Goal: Task Accomplishment & Management: Manage account settings

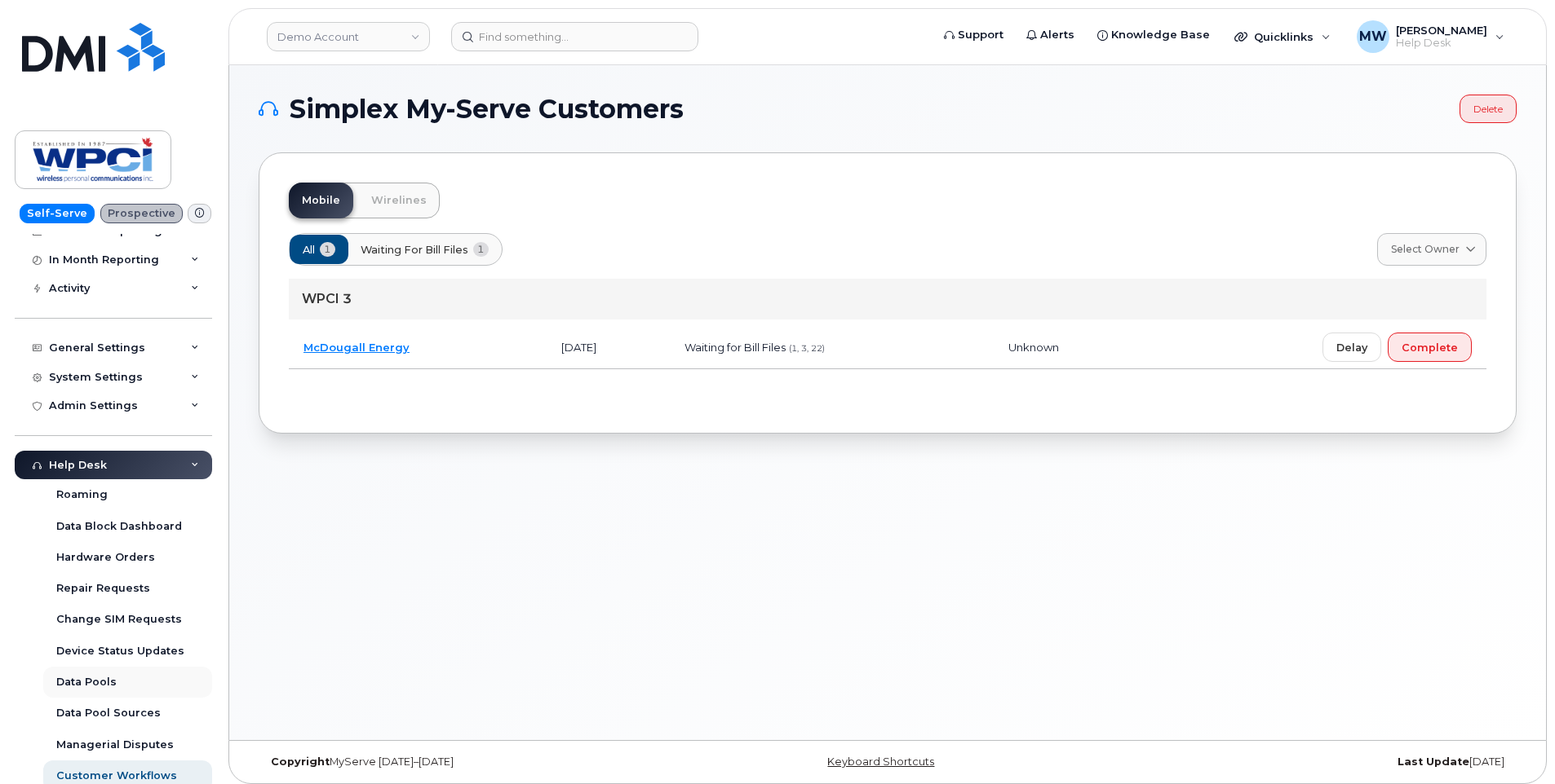
scroll to position [136, 0]
click at [129, 652] on div "Device Status Updates" at bounding box center [120, 648] width 128 height 15
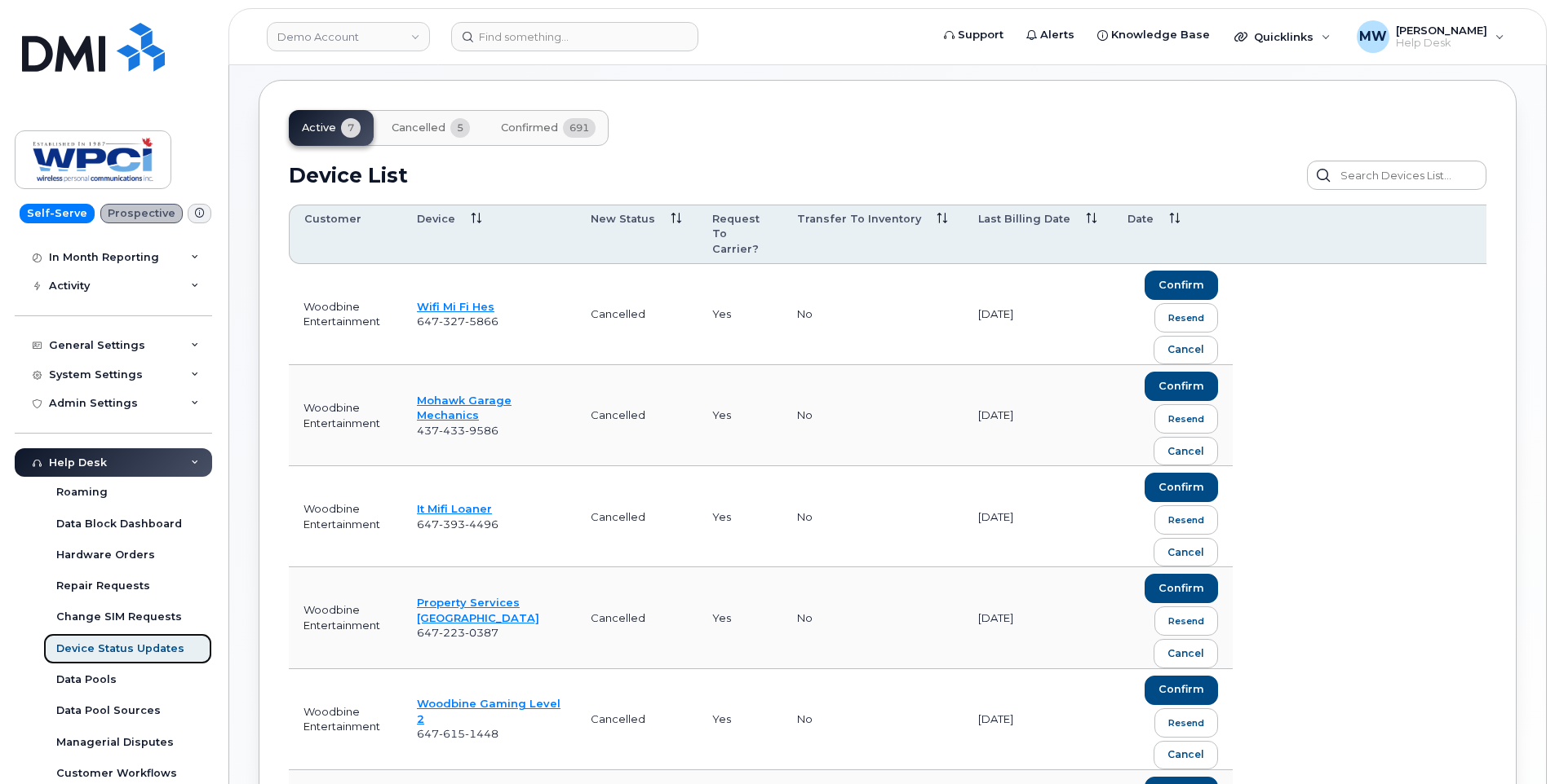
scroll to position [90, 0]
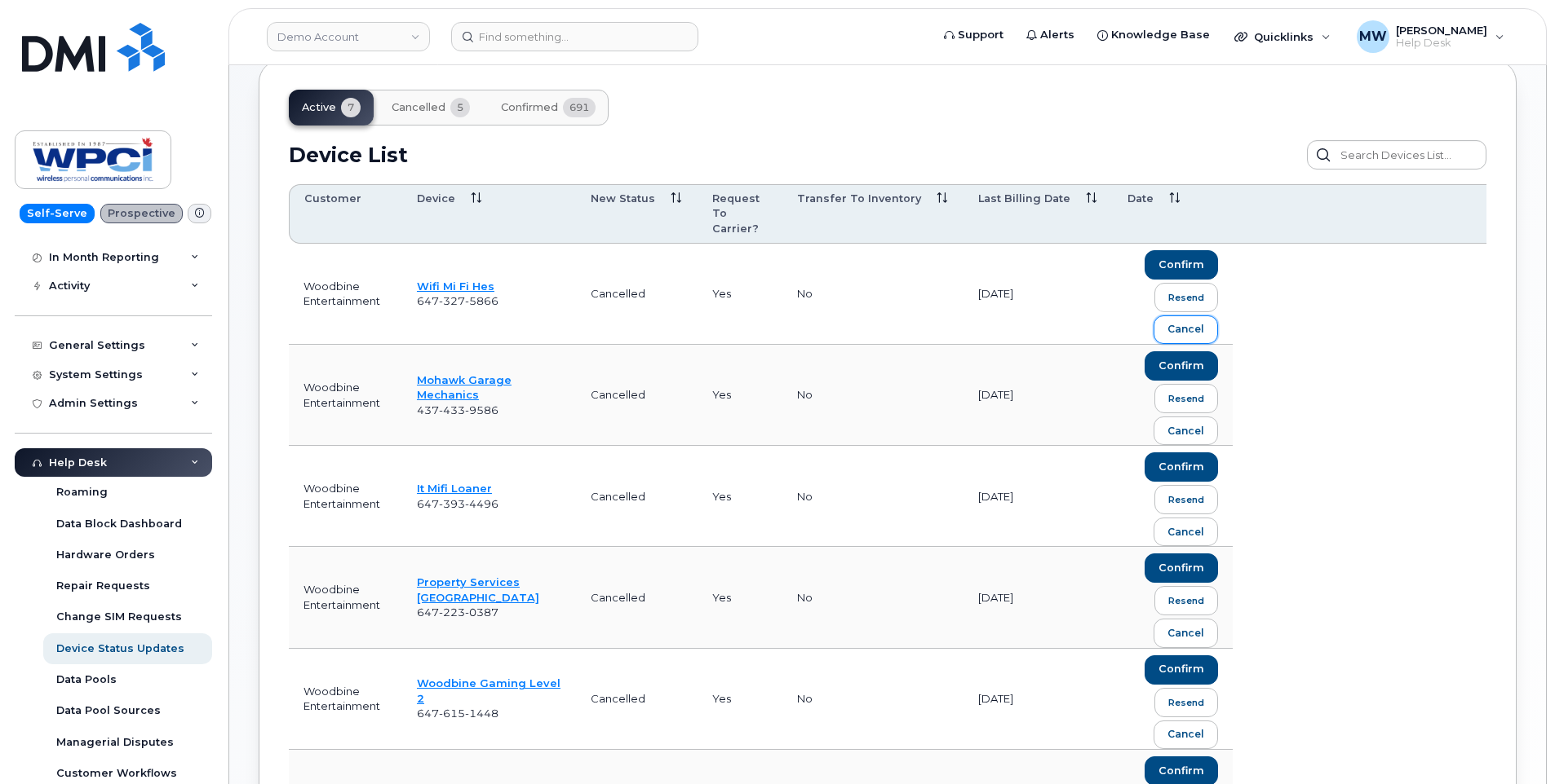
click at [1197, 322] on div "cancel" at bounding box center [1186, 329] width 37 height 15
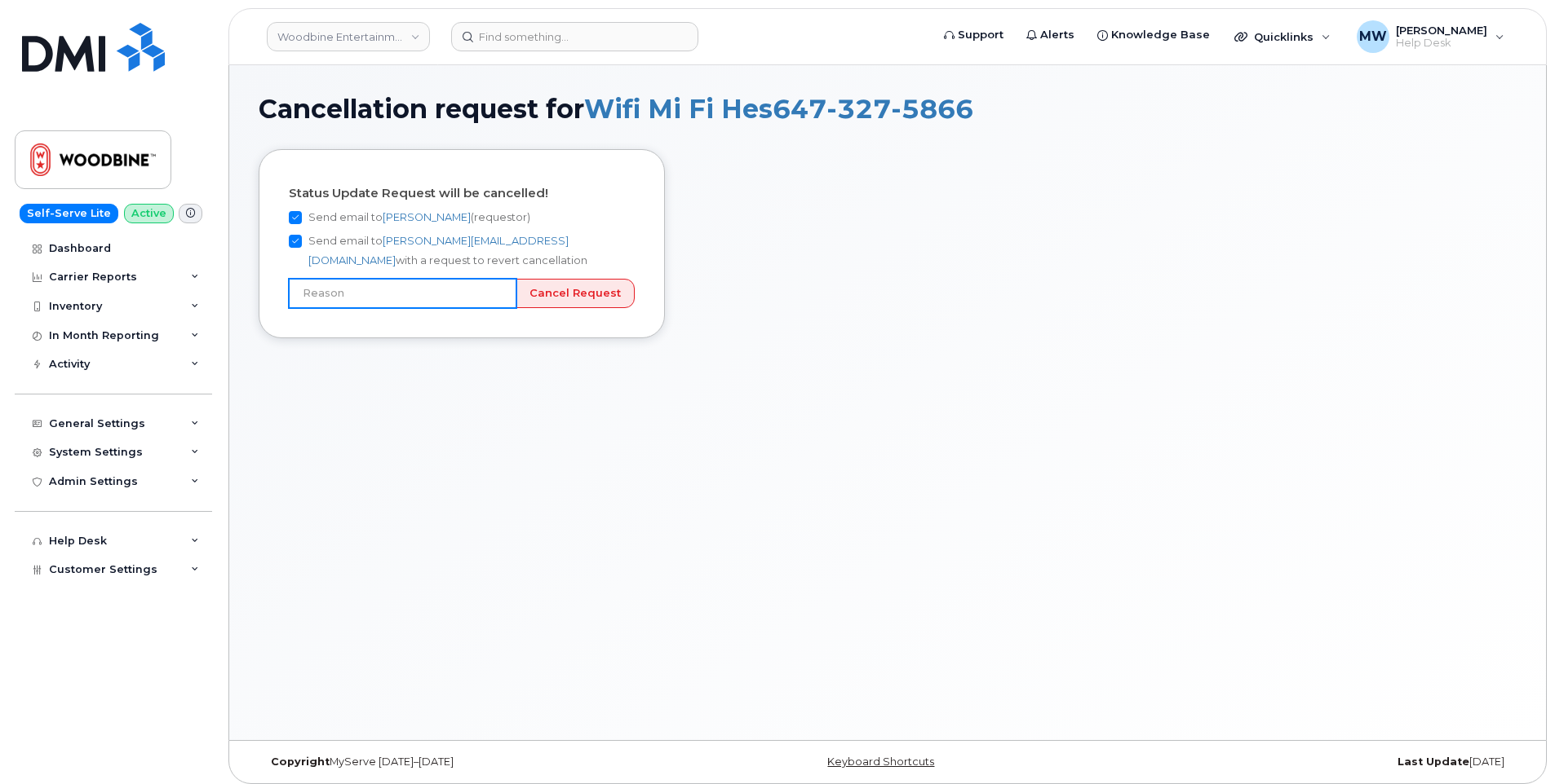
click at [404, 293] on input "text" at bounding box center [402, 293] width 227 height 30
type input "Incorrect number"
click at [589, 288] on input "Cancel Request" at bounding box center [575, 293] width 119 height 30
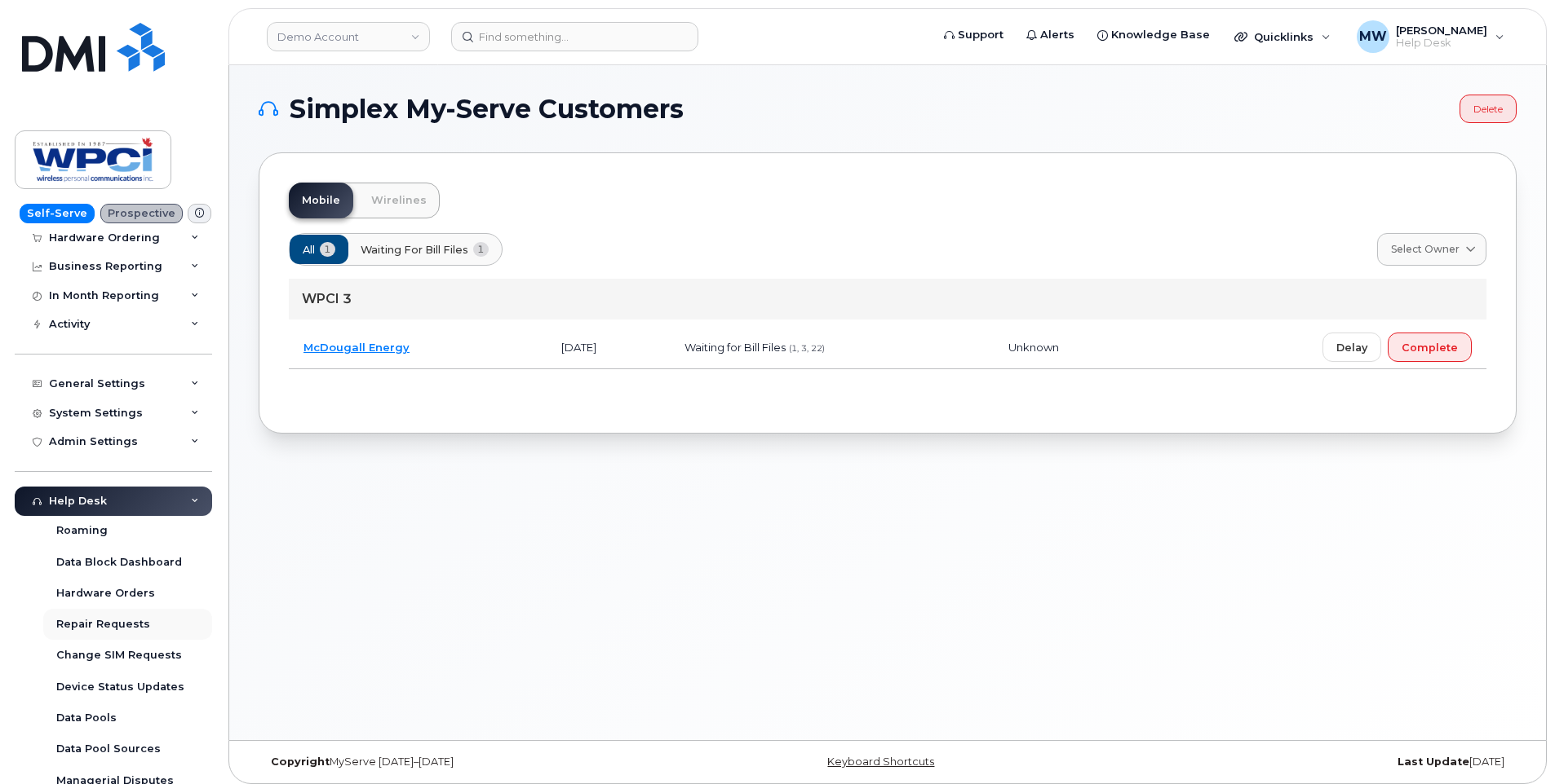
scroll to position [113, 0]
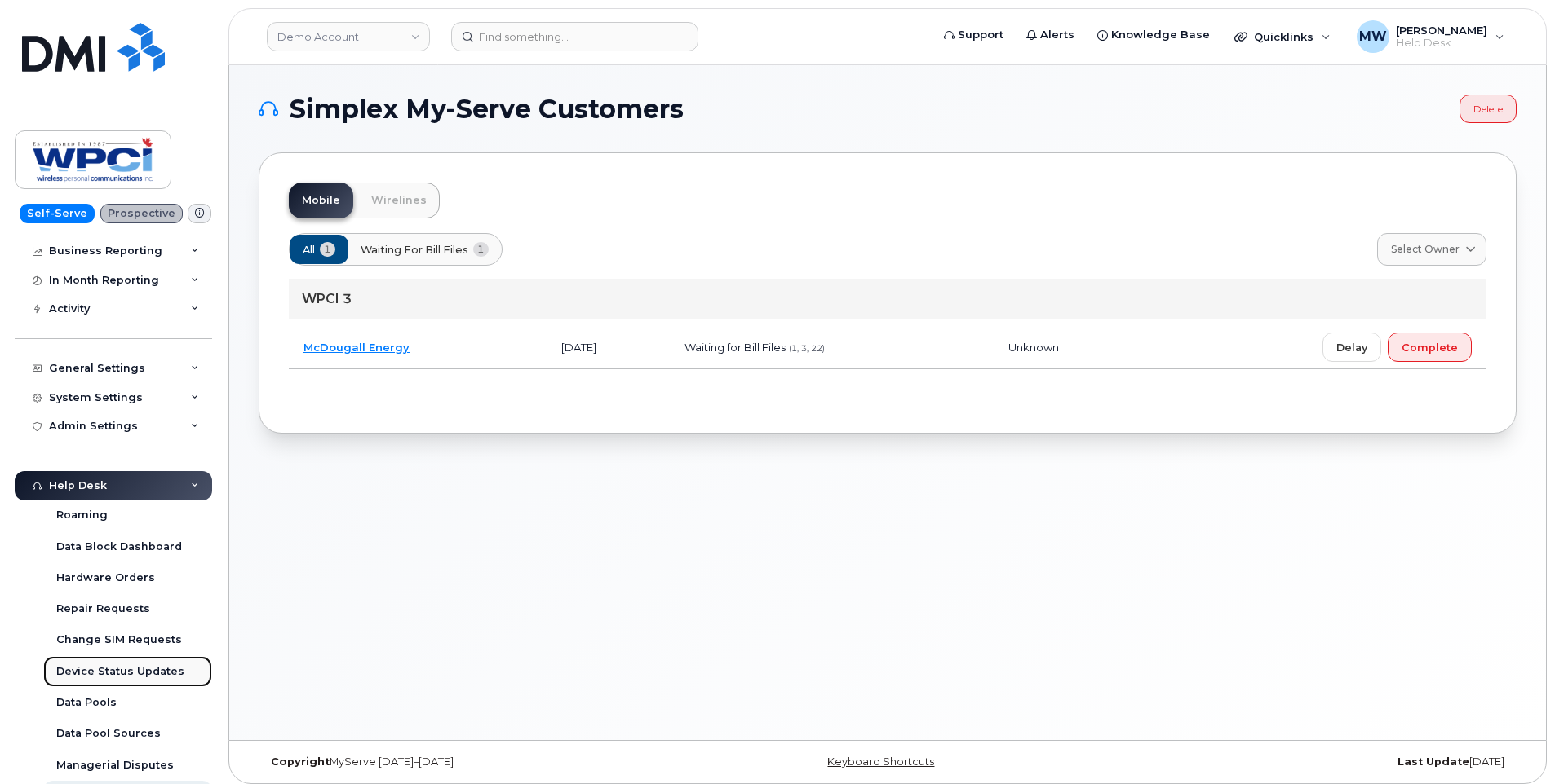
click at [101, 667] on div "Device Status Updates" at bounding box center [120, 672] width 128 height 15
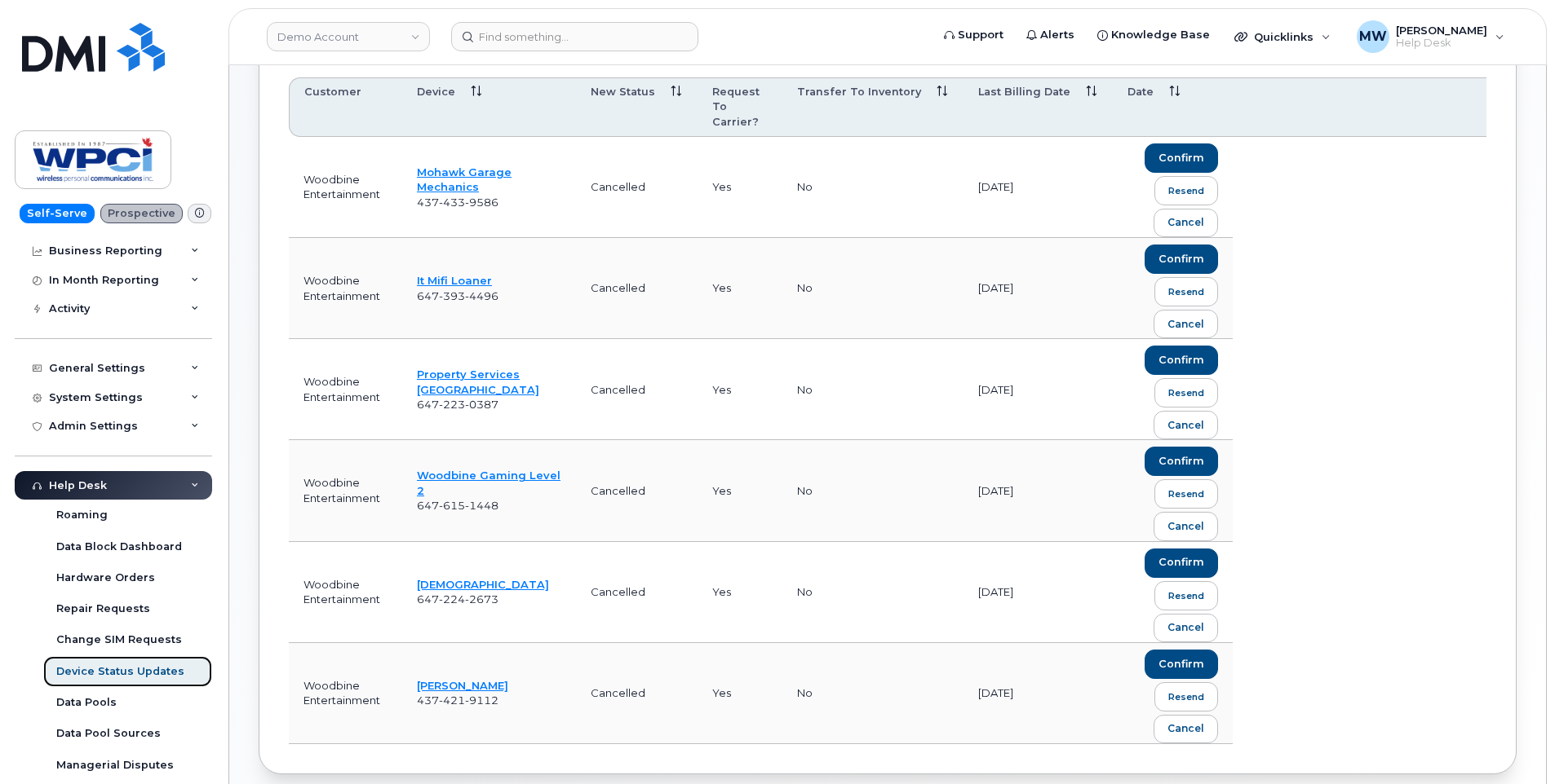
scroll to position [259, 0]
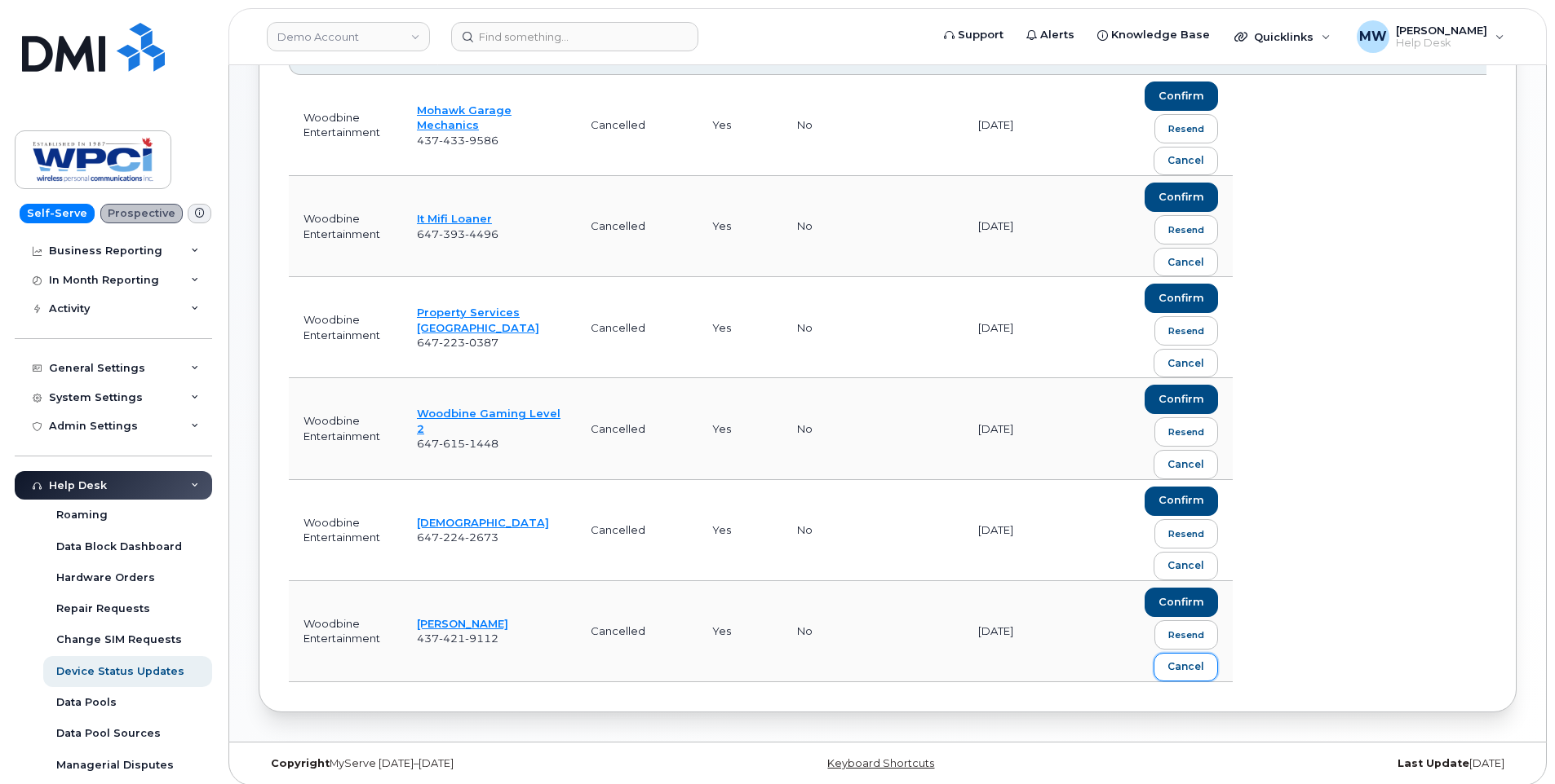
click at [1200, 660] on div "cancel" at bounding box center [1186, 667] width 37 height 15
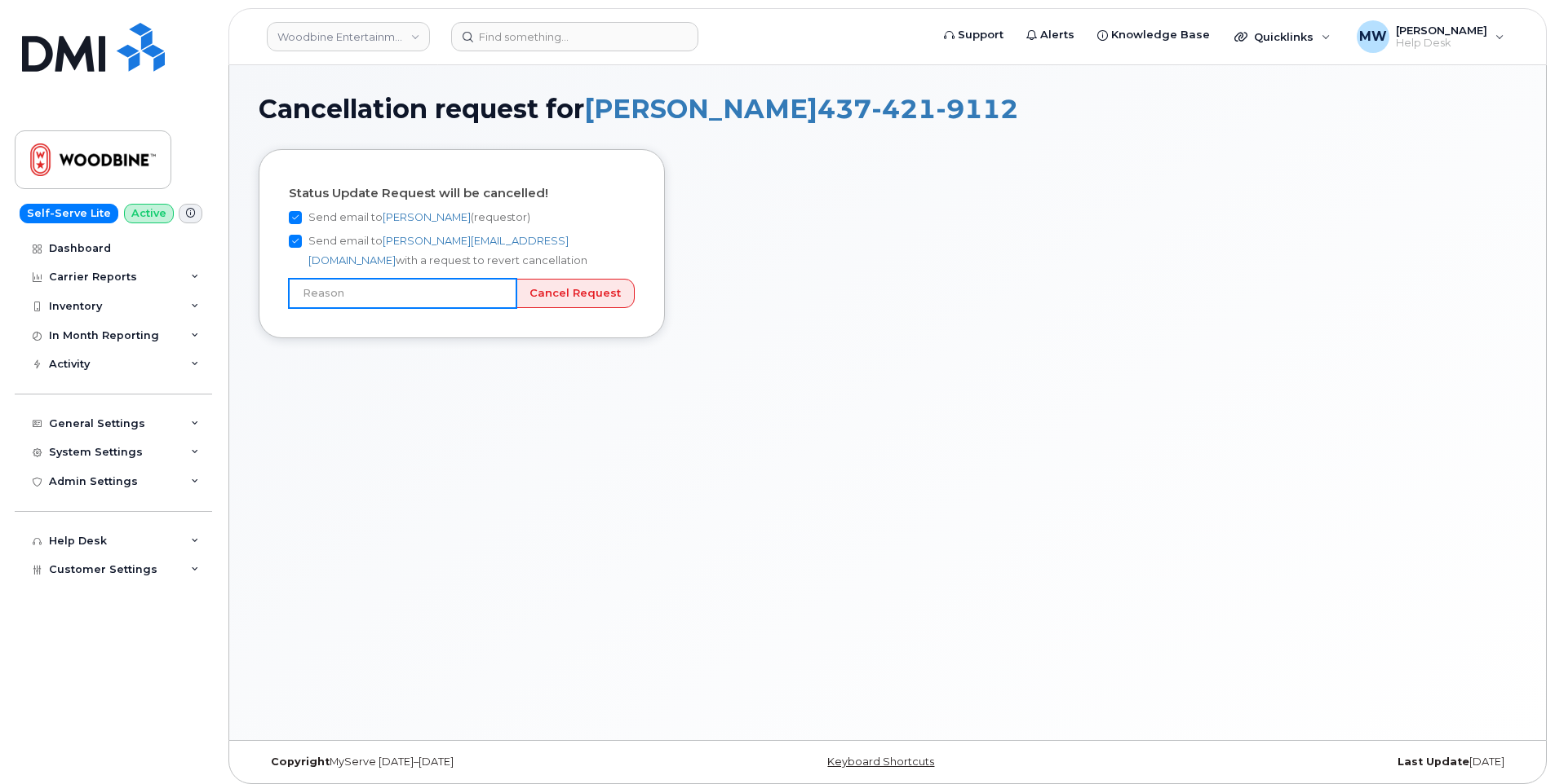
click at [495, 298] on input "text" at bounding box center [402, 293] width 227 height 30
type input "Incorrect number"
click at [576, 294] on input "Cancel Request" at bounding box center [575, 293] width 119 height 30
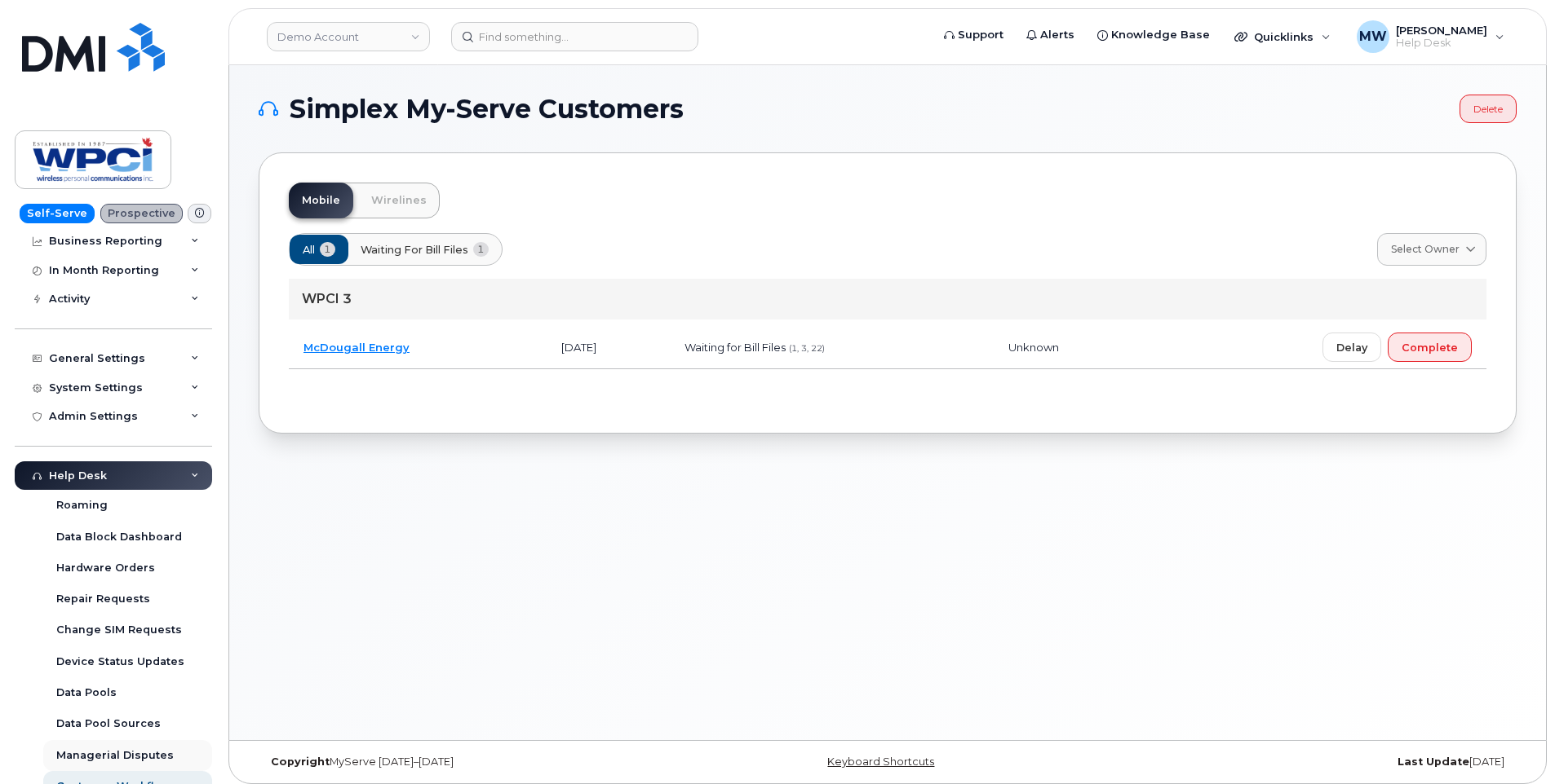
scroll to position [136, 0]
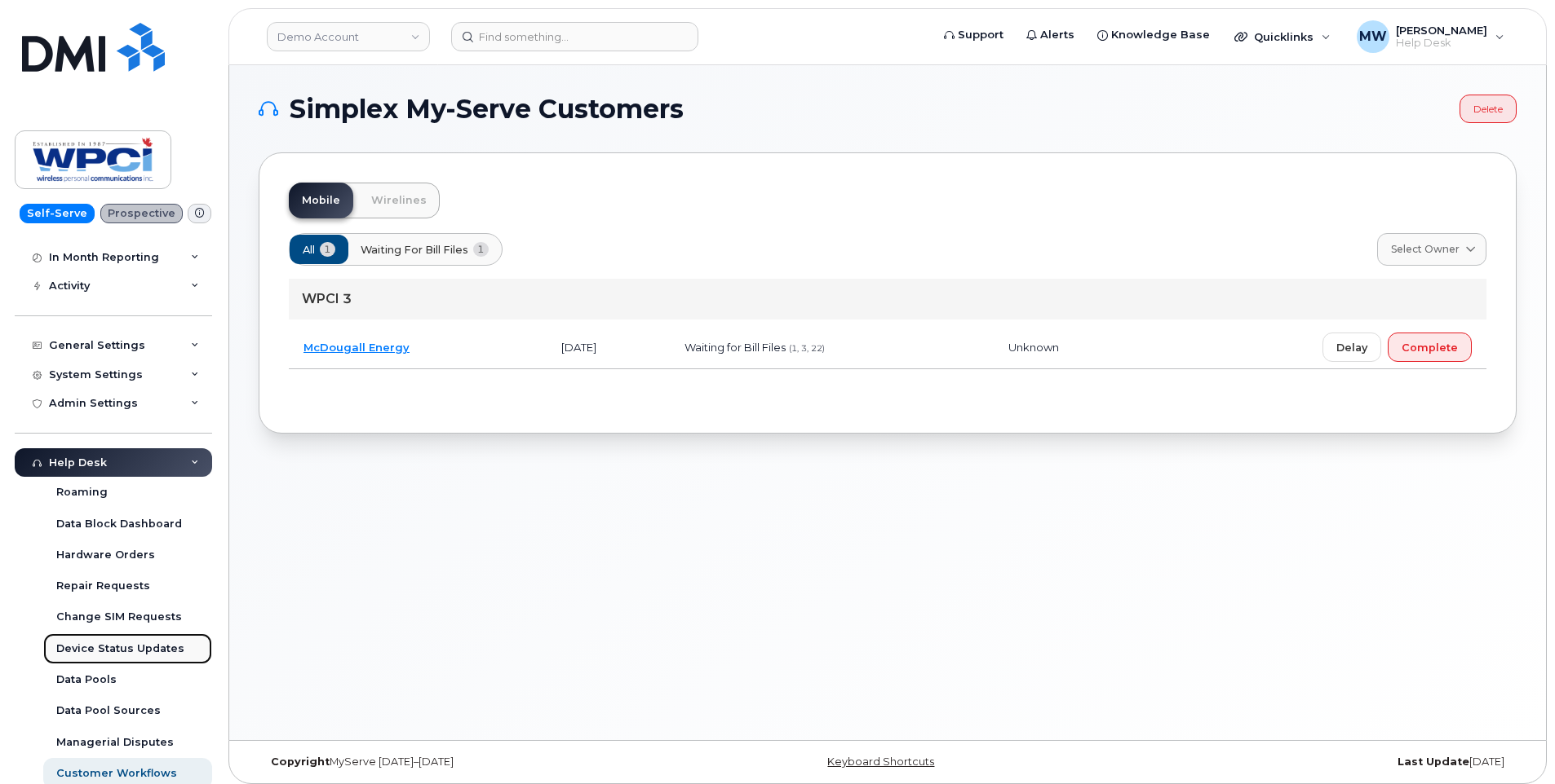
click at [113, 642] on div "Device Status Updates" at bounding box center [120, 648] width 128 height 15
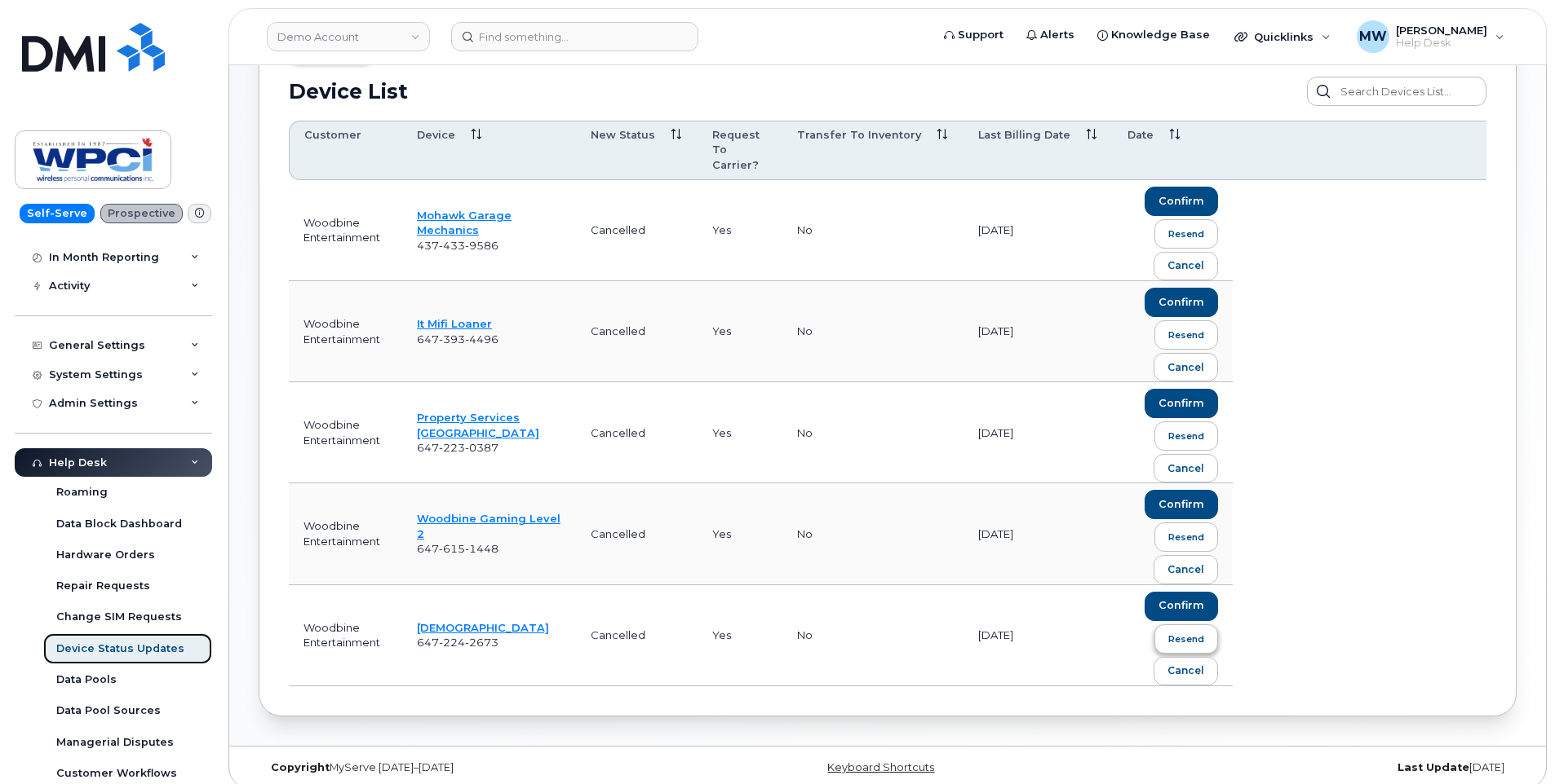
scroll to position [158, 0]
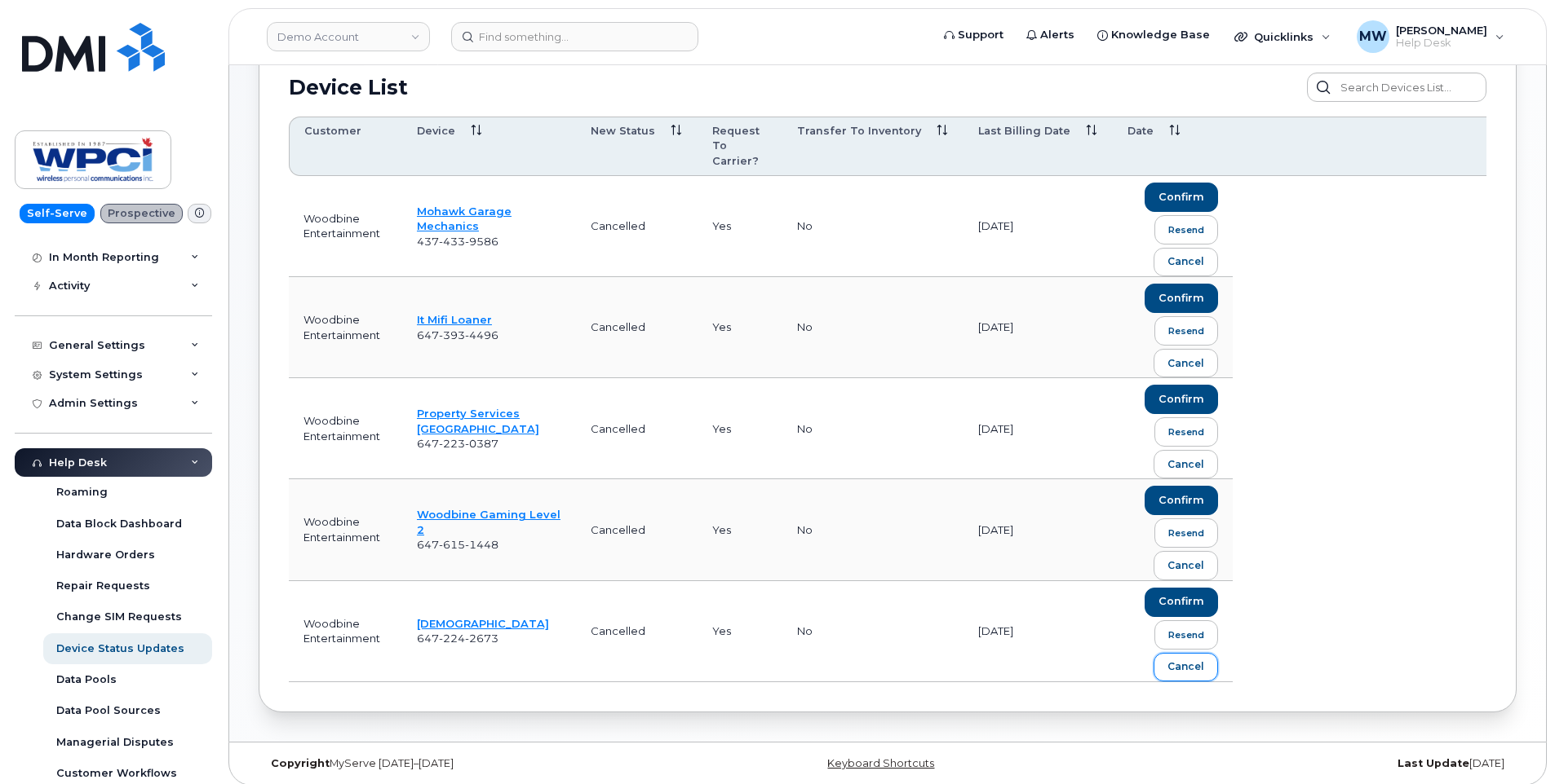
click at [1191, 660] on div "cancel" at bounding box center [1186, 667] width 37 height 15
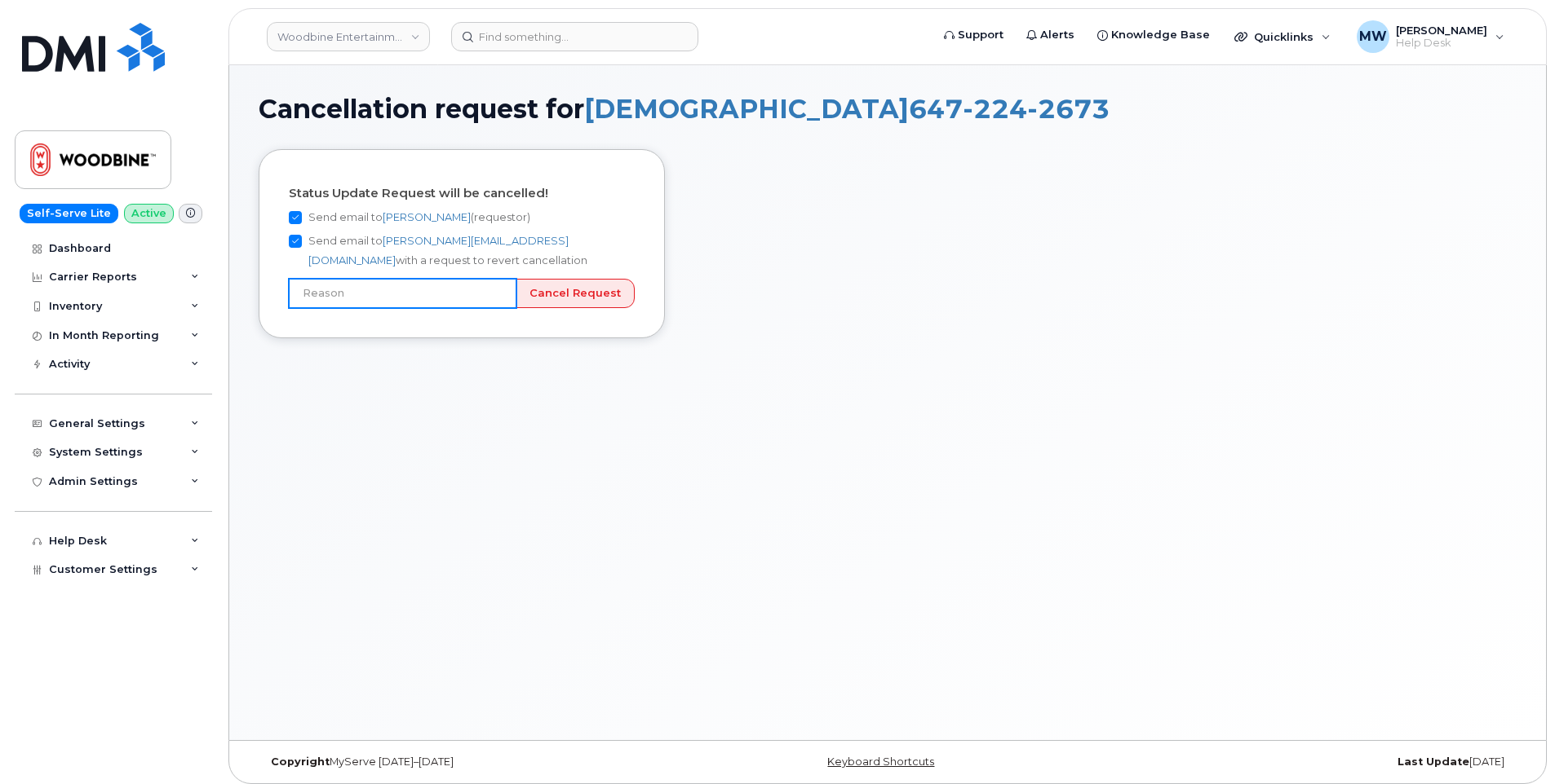
click at [326, 293] on input "text" at bounding box center [402, 293] width 227 height 30
type input "Incorrect number"
click at [604, 291] on input "Cancel Request" at bounding box center [575, 293] width 119 height 30
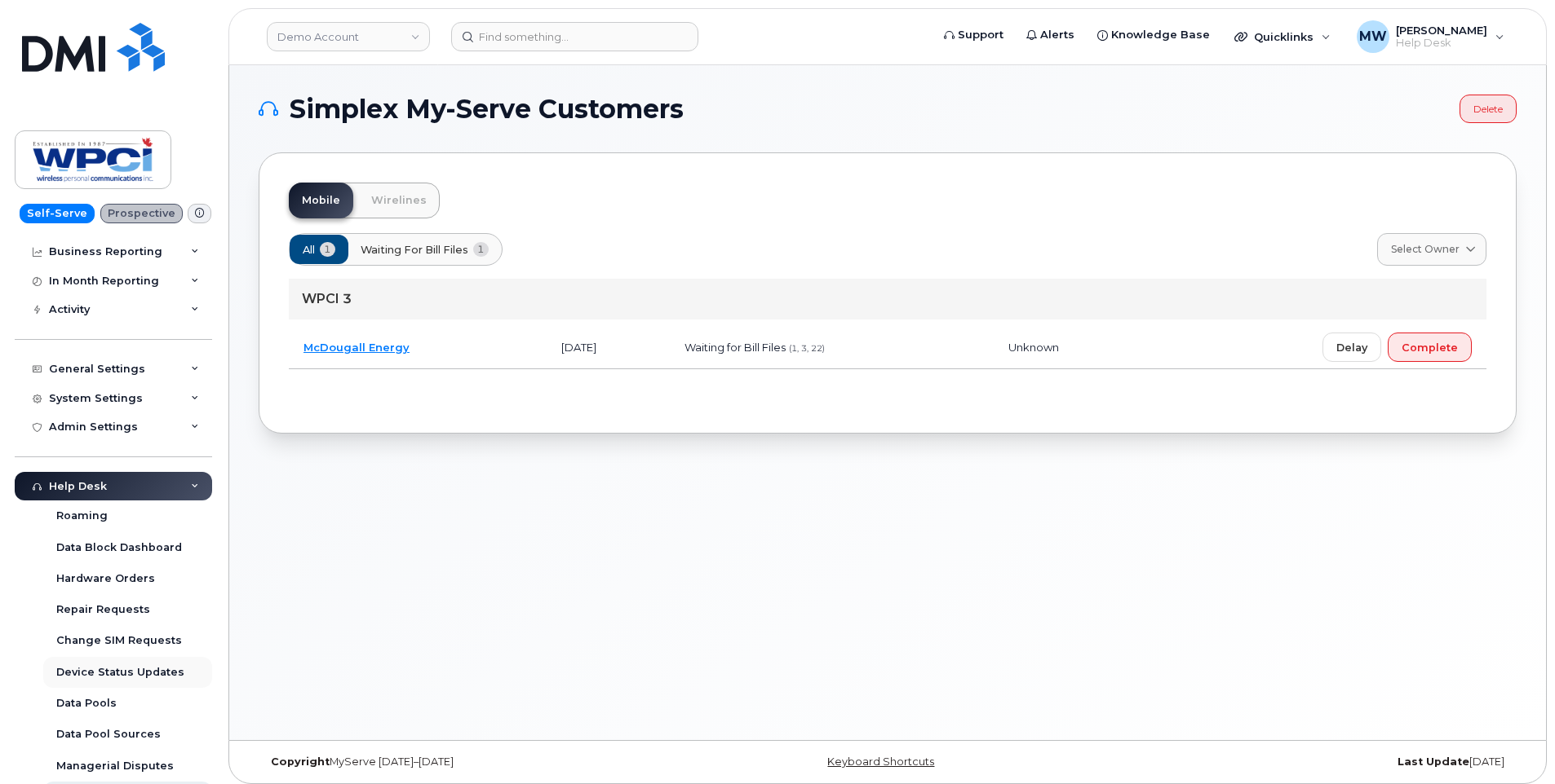
scroll to position [113, 0]
click at [123, 672] on div "Device Status Updates" at bounding box center [120, 672] width 128 height 15
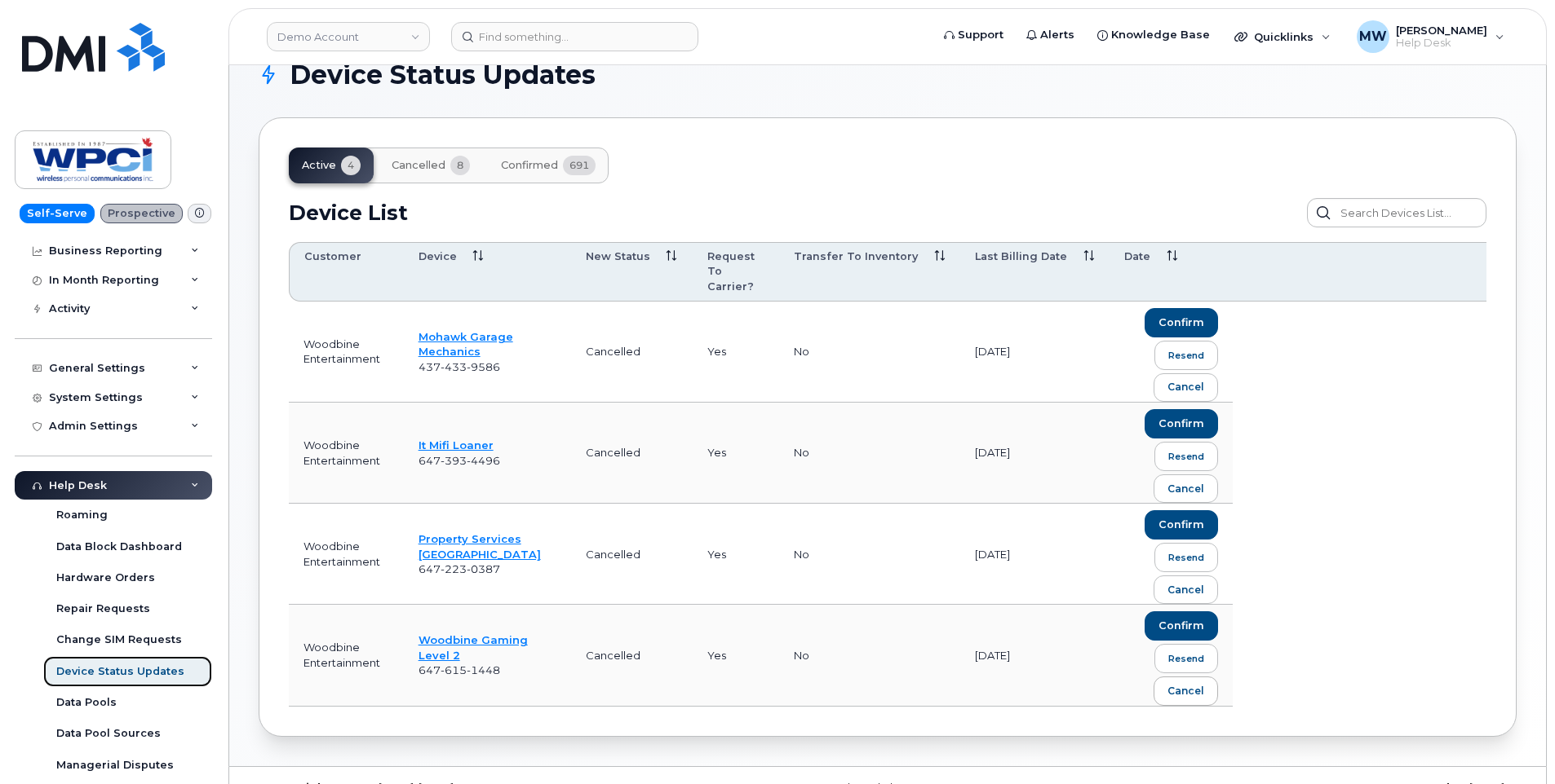
scroll to position [57, 0]
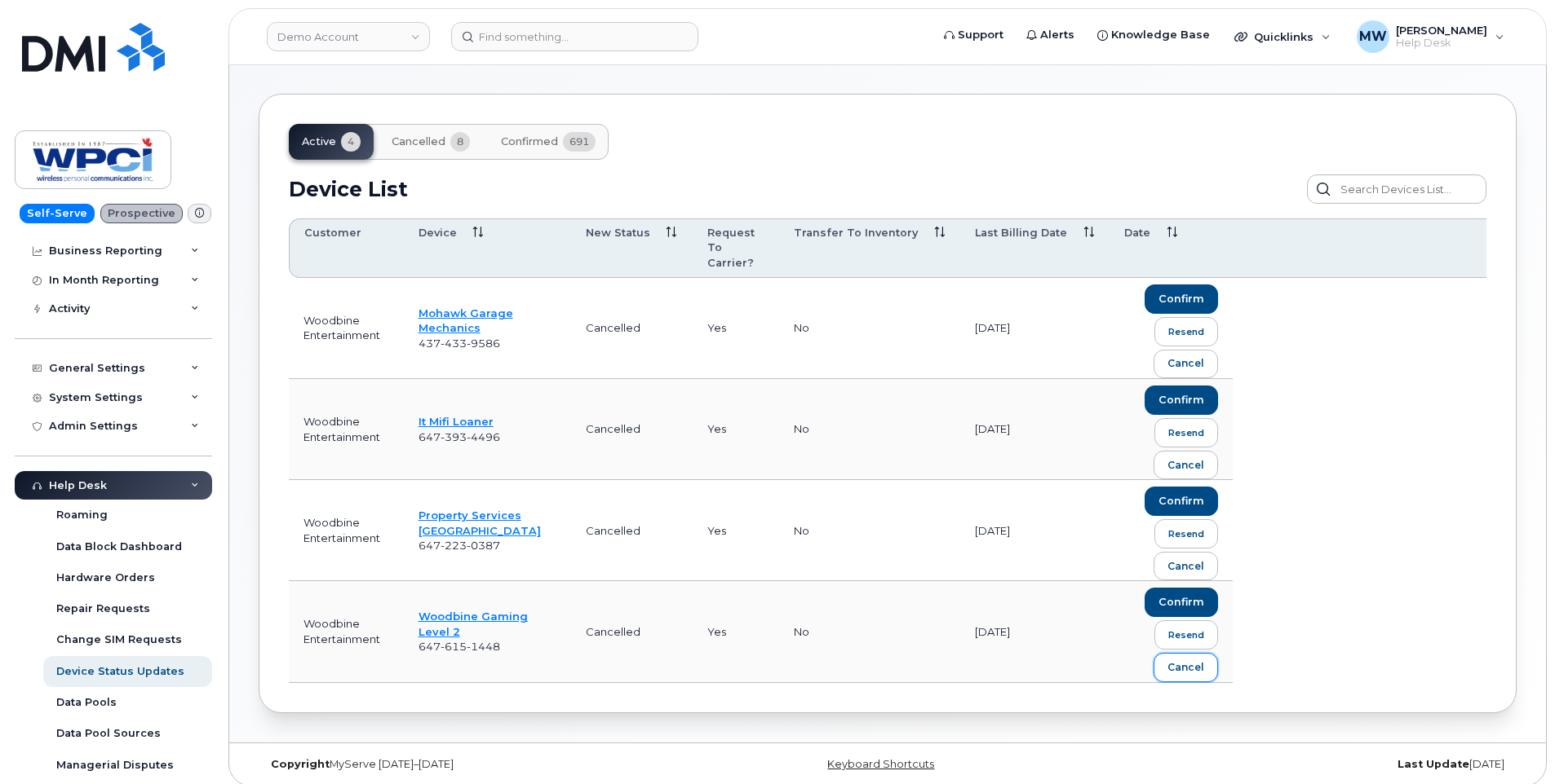
click at [1197, 660] on div "cancel" at bounding box center [1186, 667] width 37 height 15
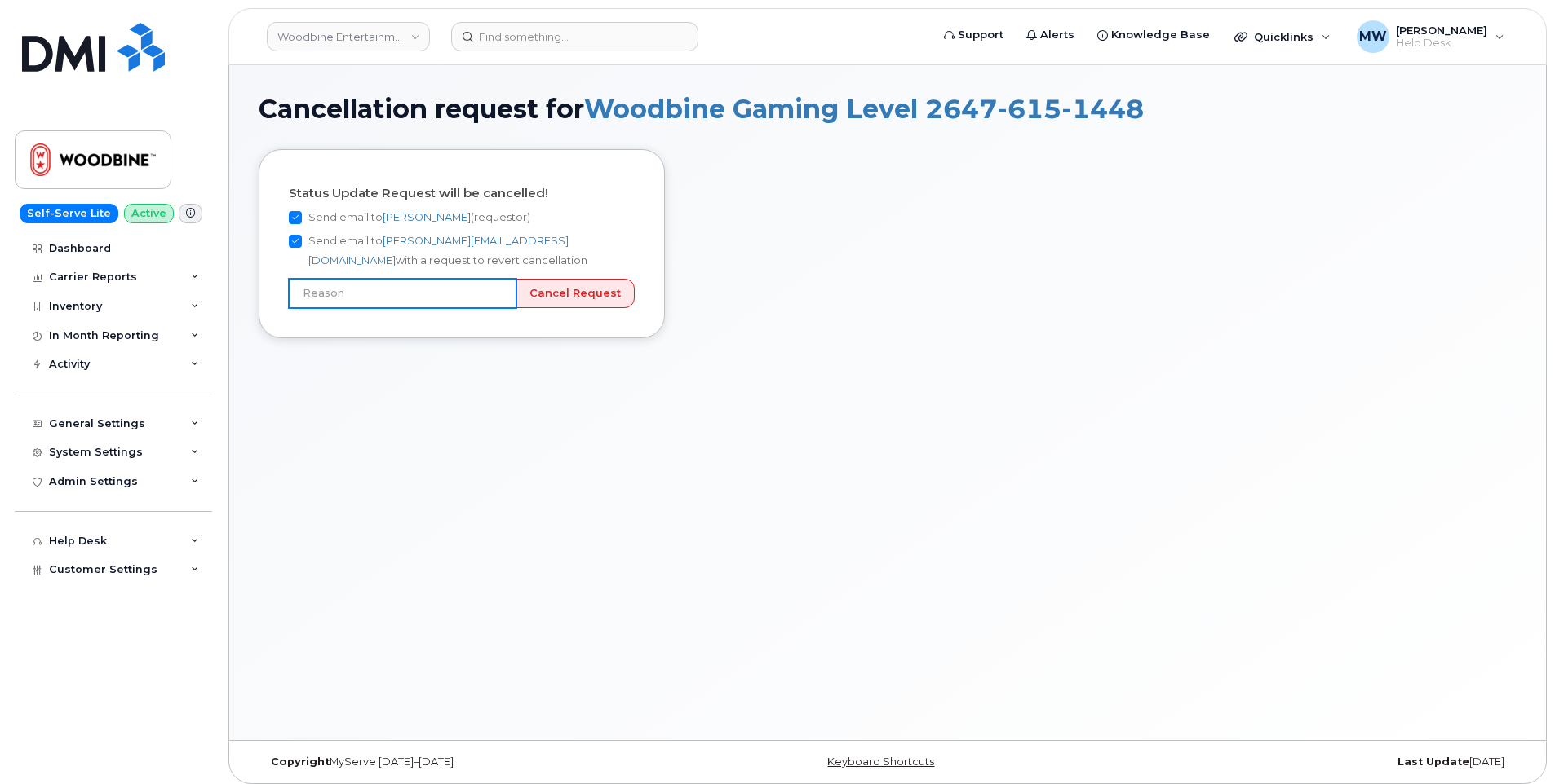
click at [463, 294] on input "text" at bounding box center [402, 293] width 227 height 30
click at [615, 304] on input "Cancel Request" at bounding box center [575, 293] width 119 height 30
drag, startPoint x: 335, startPoint y: 286, endPoint x: 343, endPoint y: 302, distance: 17.9
click at [335, 286] on input "text" at bounding box center [402, 293] width 227 height 30
type input "Incorrect number"
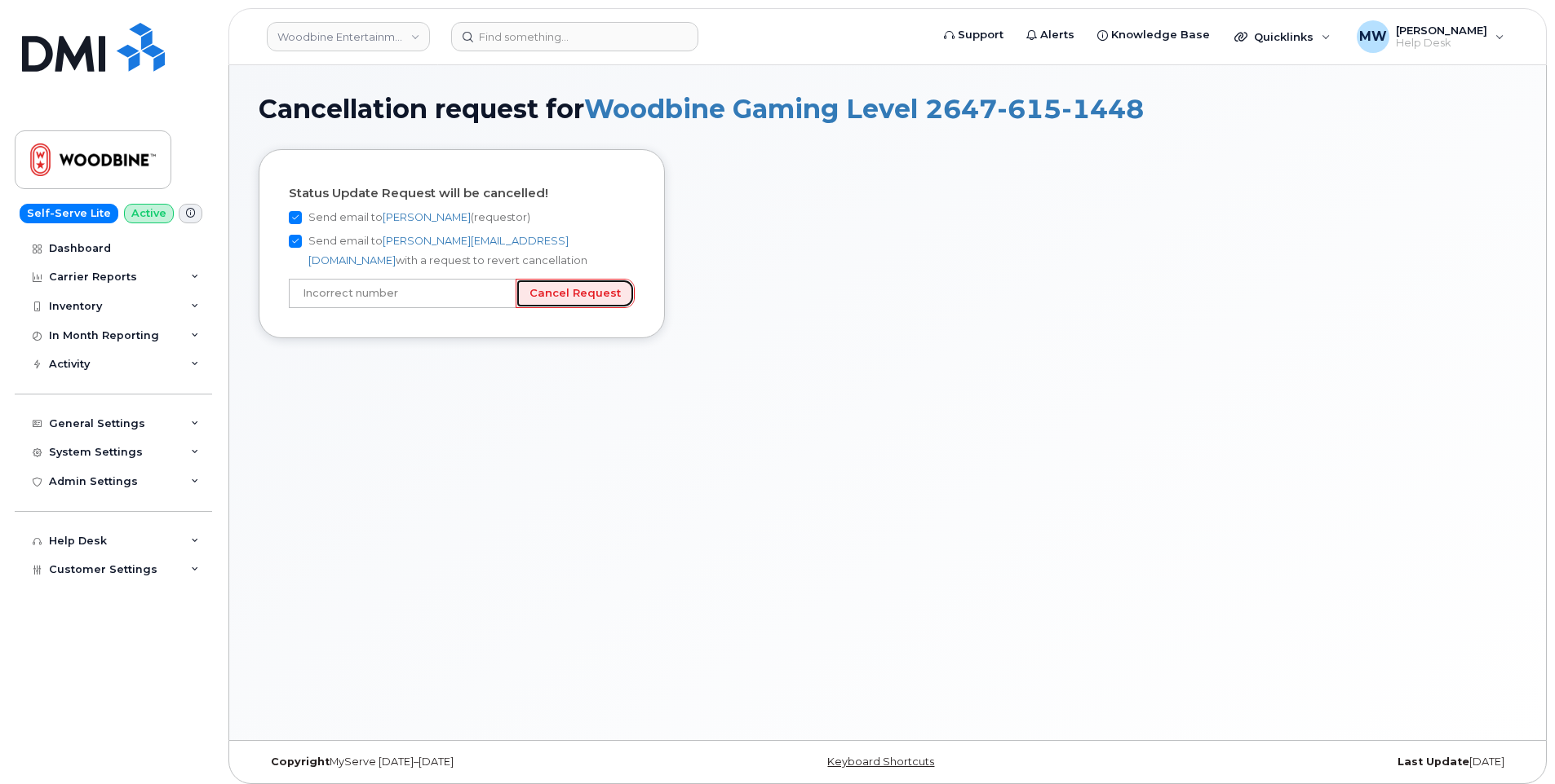
click at [606, 298] on input "Cancel Request" at bounding box center [575, 293] width 119 height 30
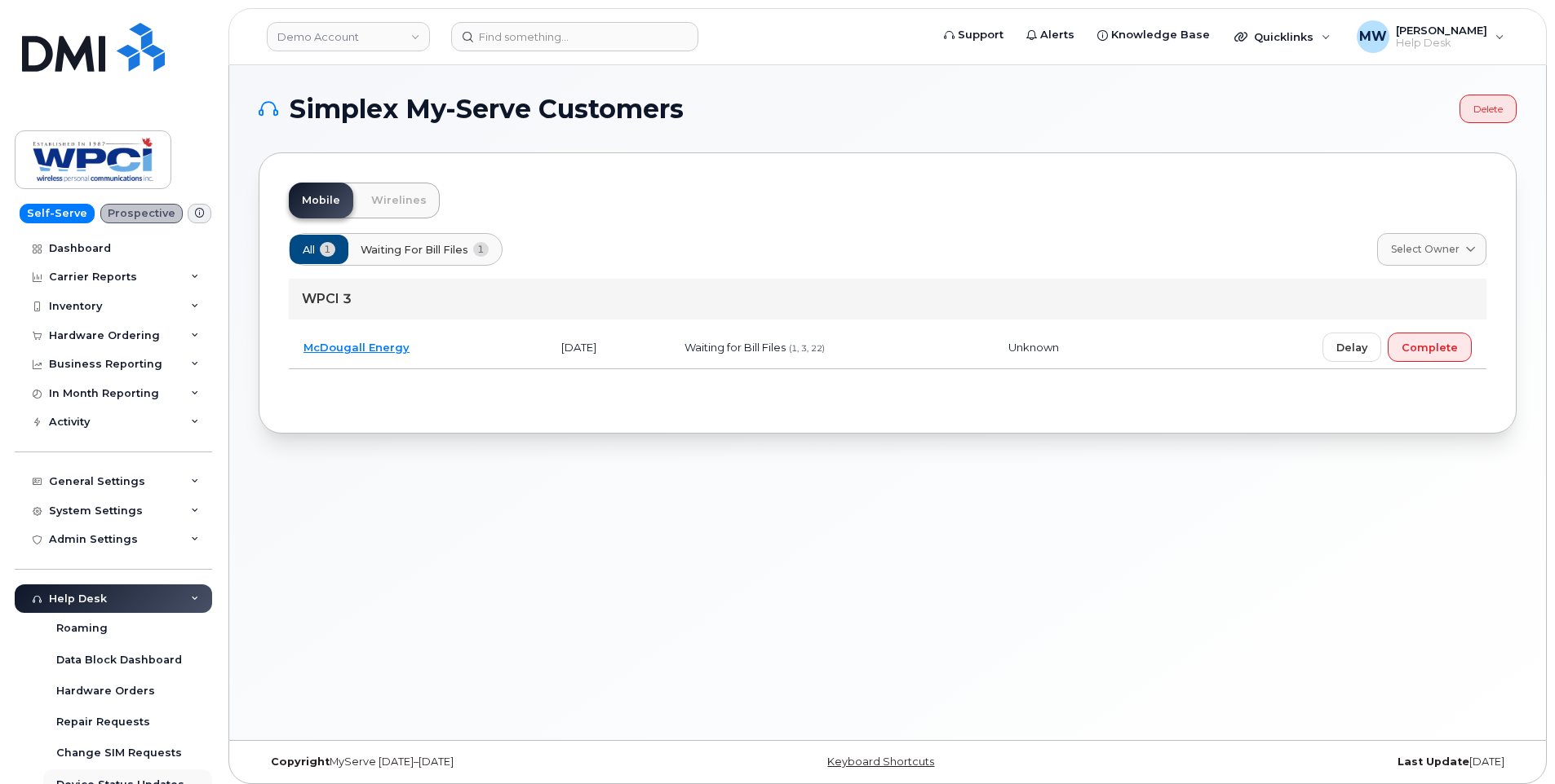
scroll to position [136, 0]
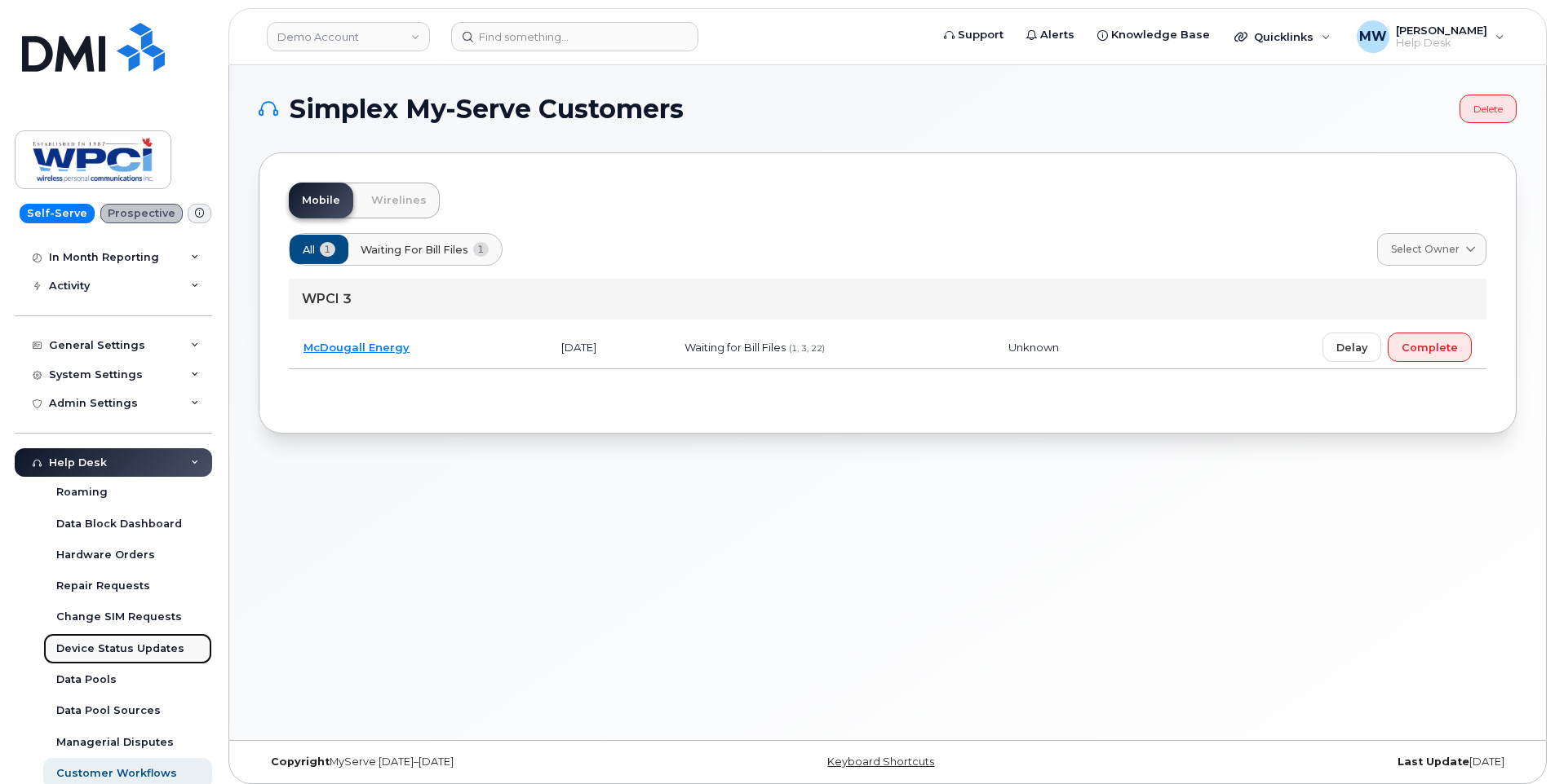
click at [135, 655] on div "Device Status Updates" at bounding box center [120, 648] width 128 height 15
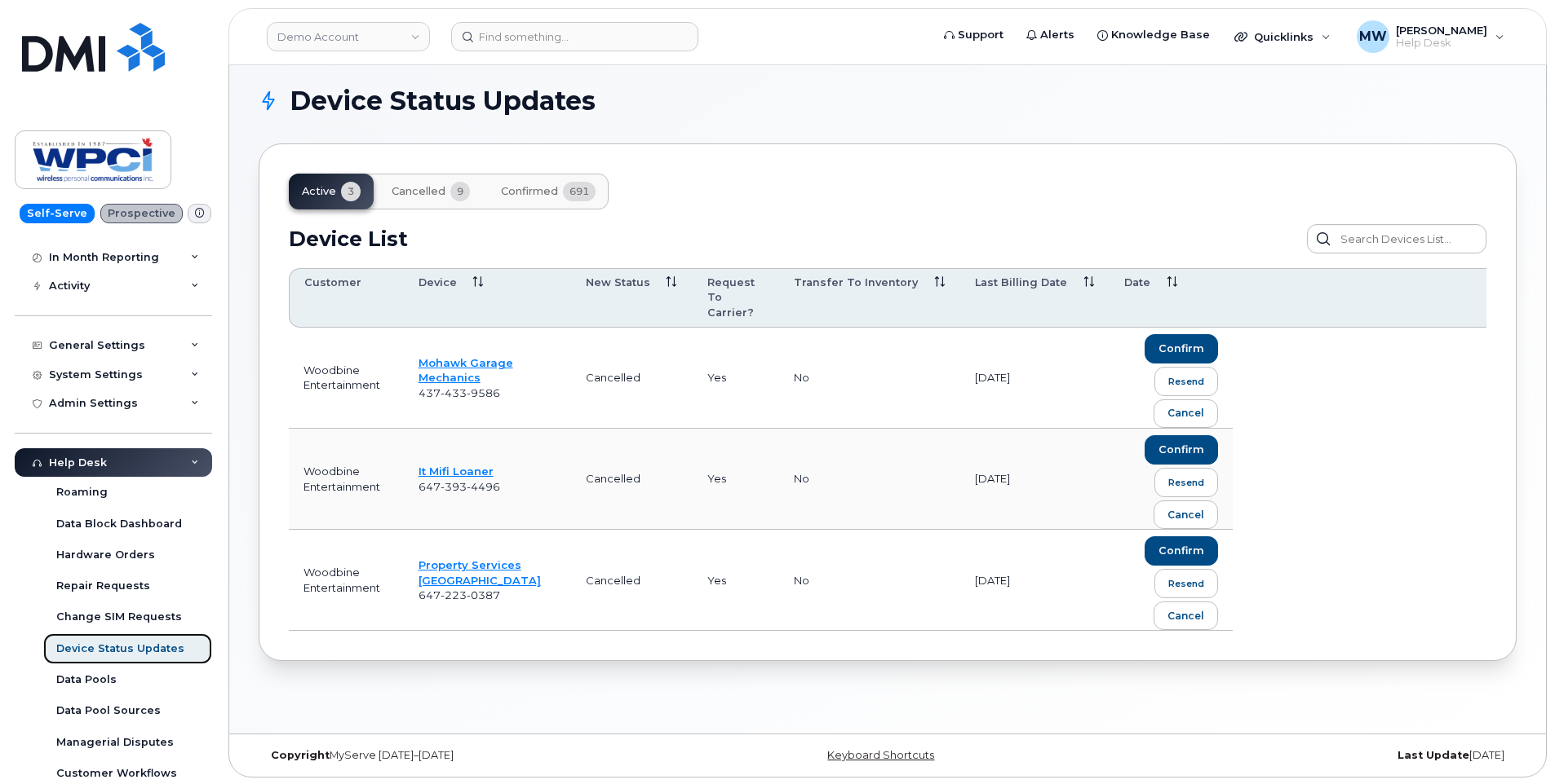
scroll to position [8, 0]
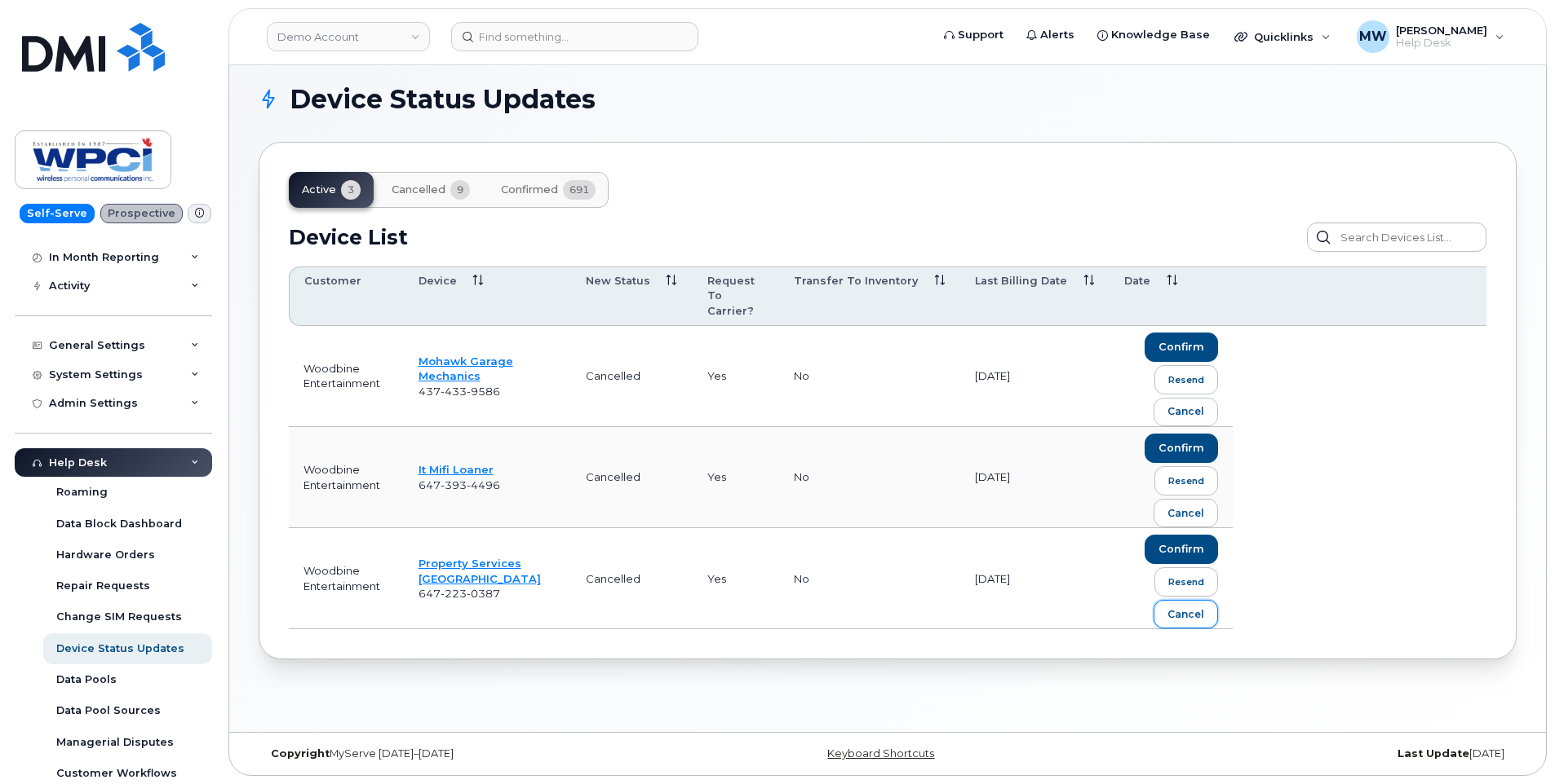
click at [1198, 607] on div "cancel" at bounding box center [1186, 614] width 37 height 15
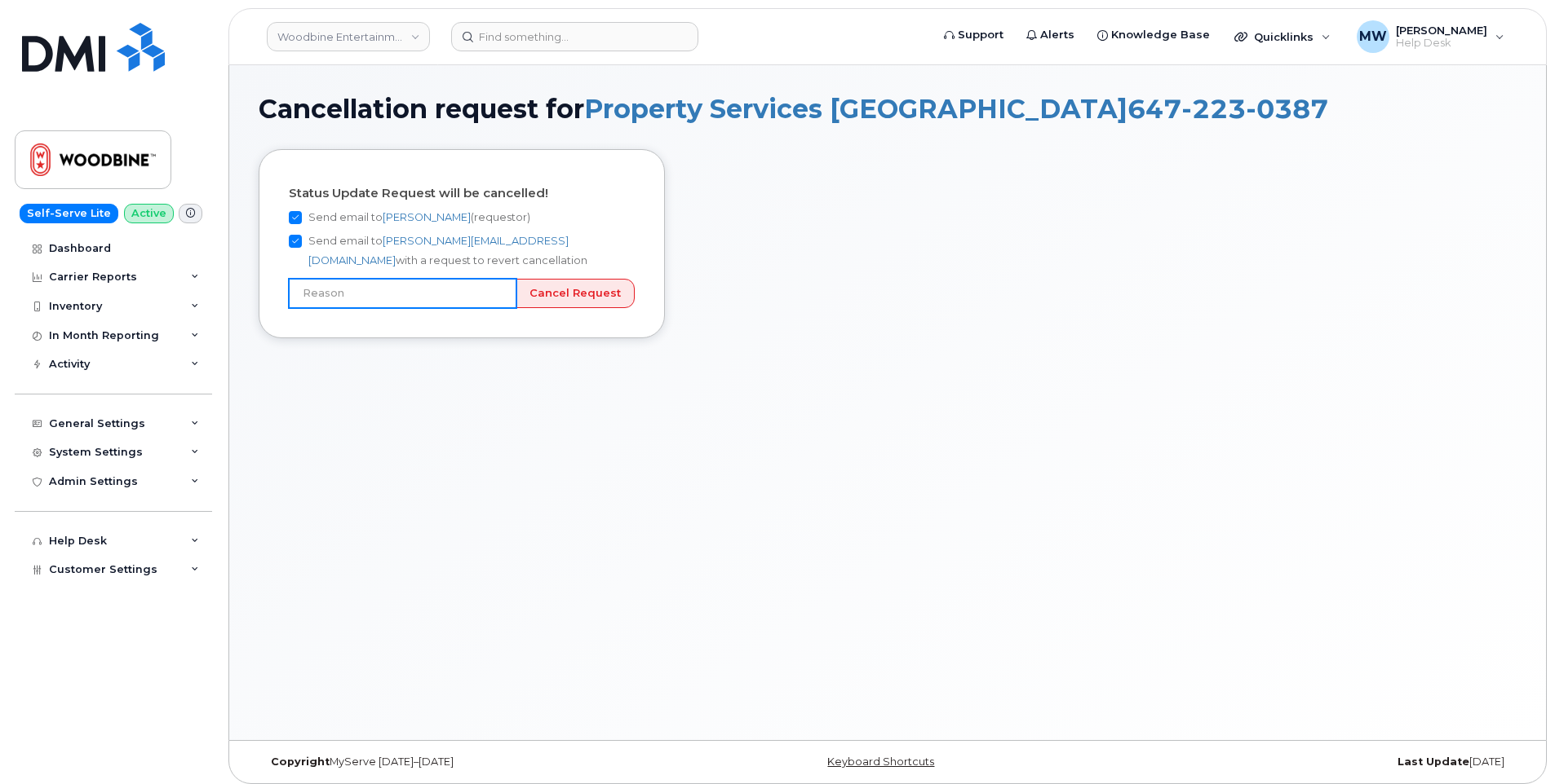
click at [500, 294] on input "text" at bounding box center [402, 293] width 227 height 30
type input "Incorrect number"
click at [592, 295] on input "Cancel Request" at bounding box center [575, 293] width 119 height 30
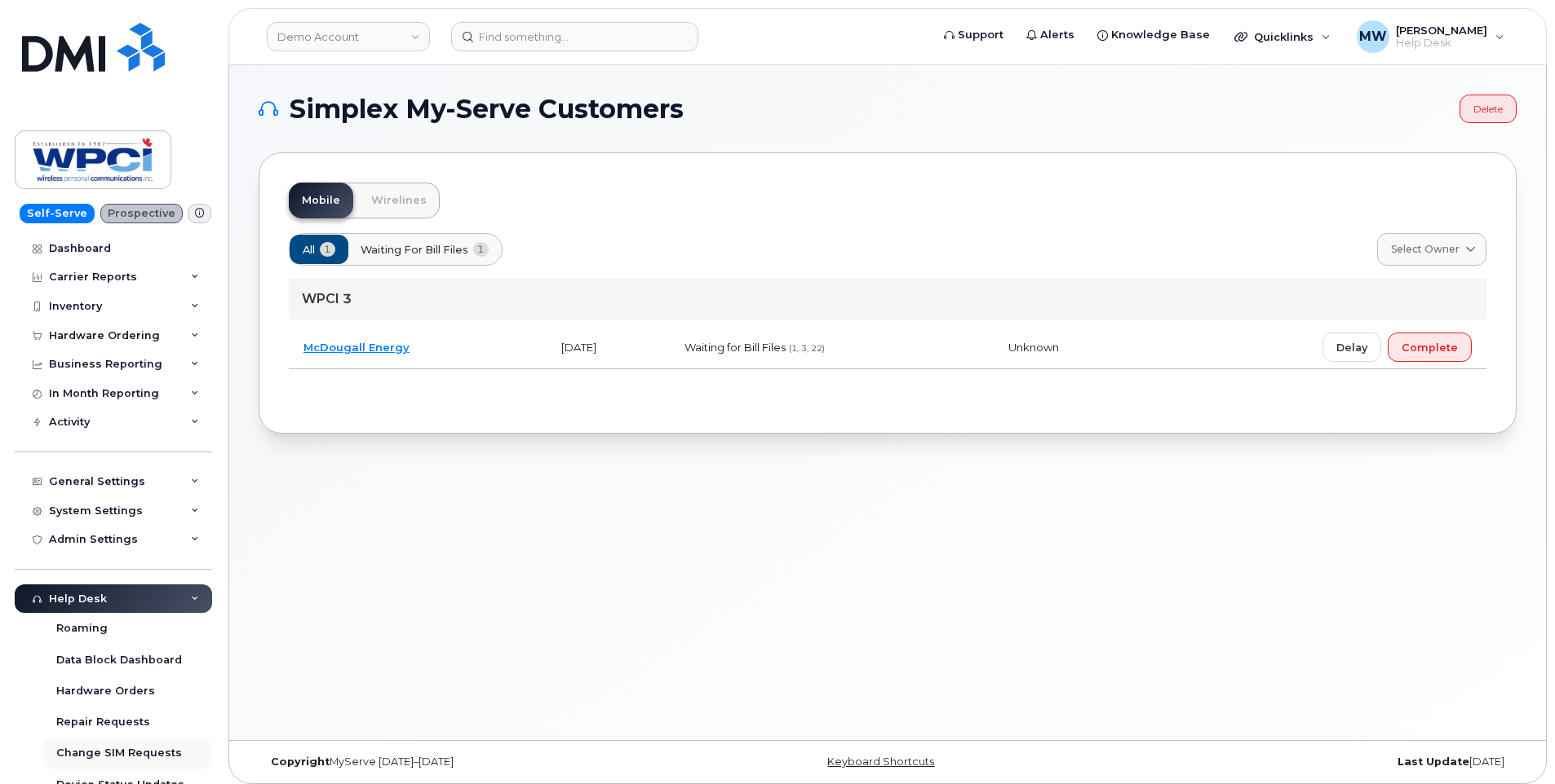
scroll to position [113, 0]
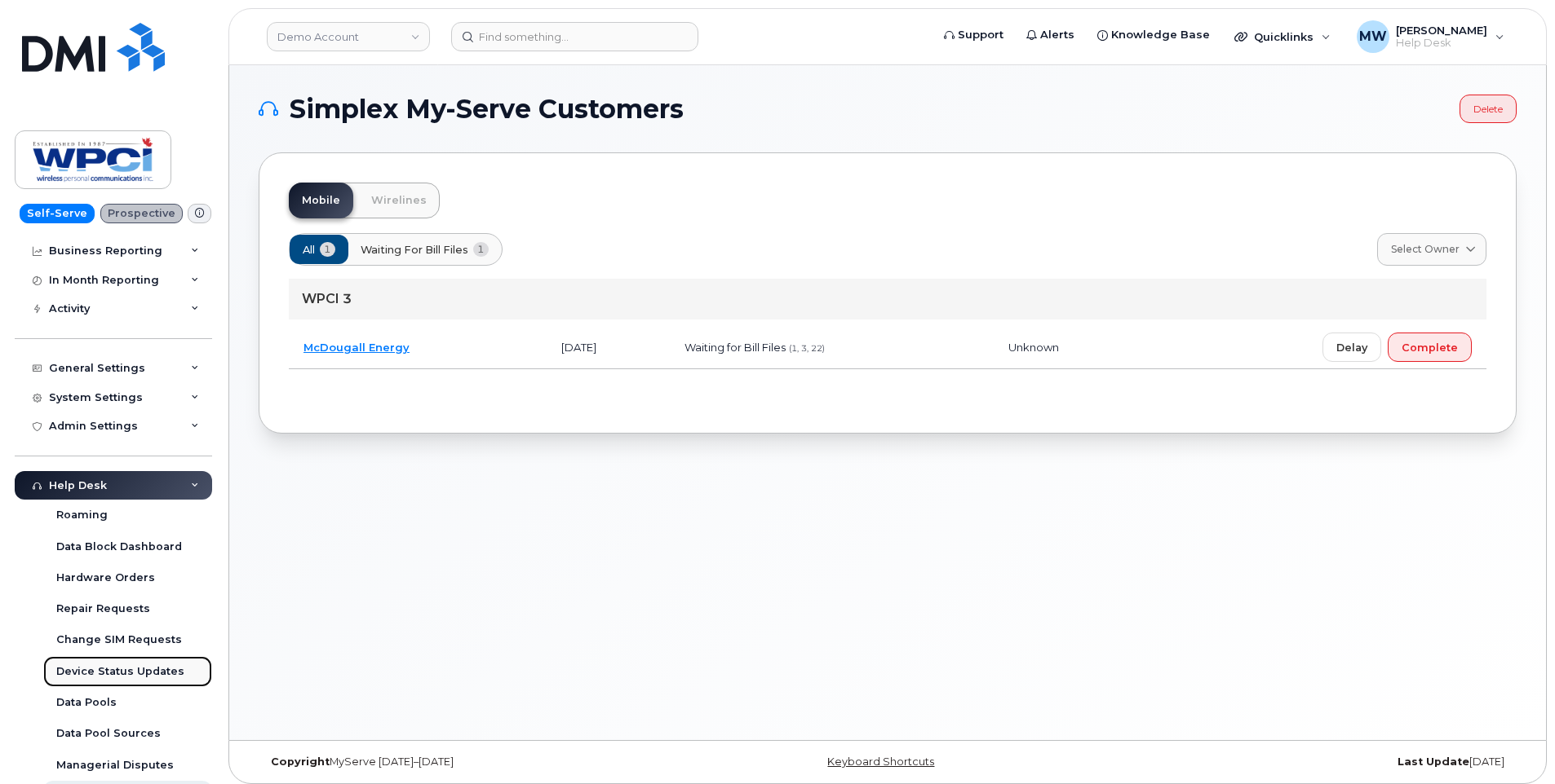
click at [115, 680] on link "Device Status Updates" at bounding box center [128, 672] width 169 height 31
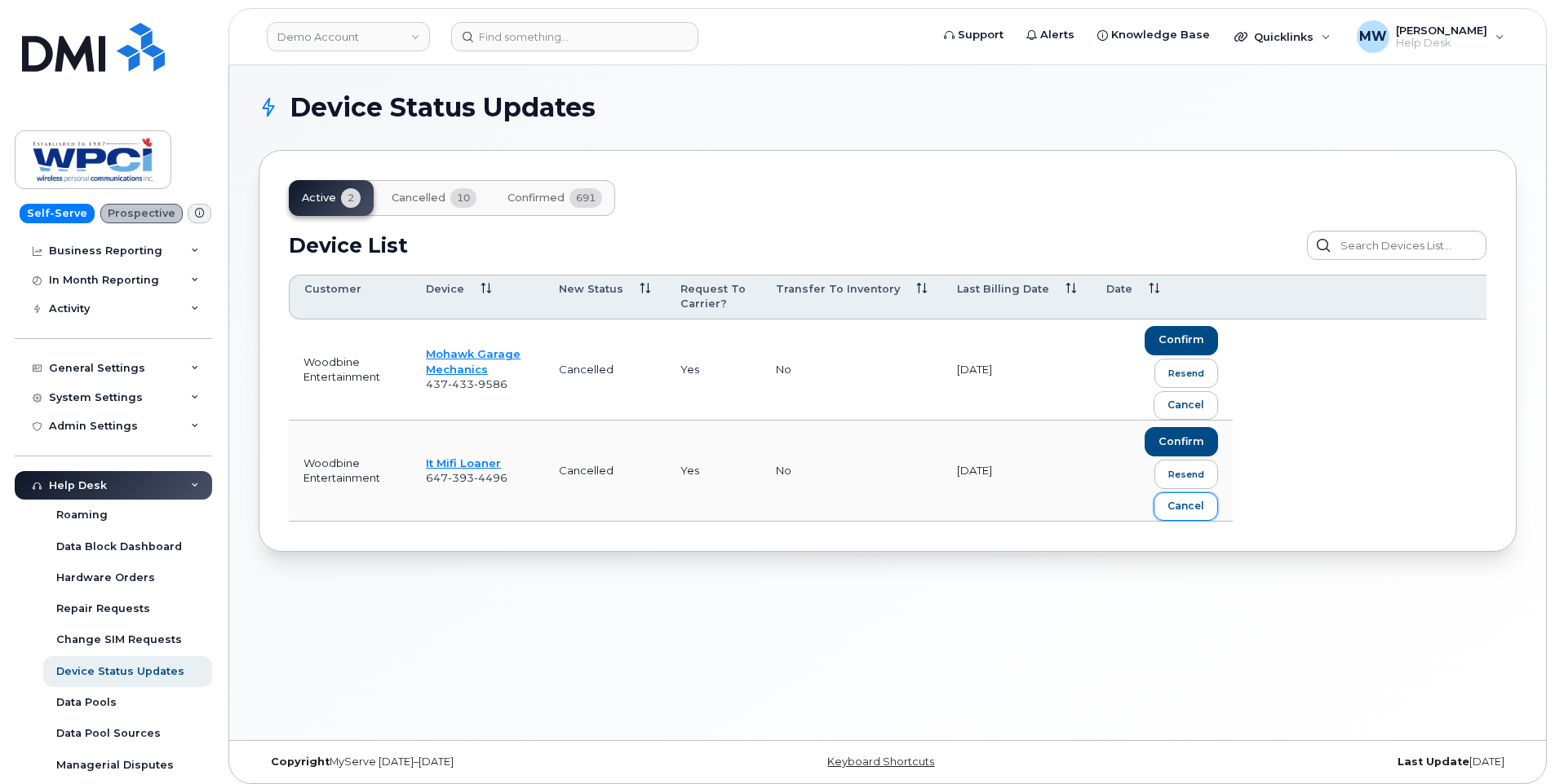
click at [1188, 504] on div "cancel" at bounding box center [1186, 506] width 37 height 15
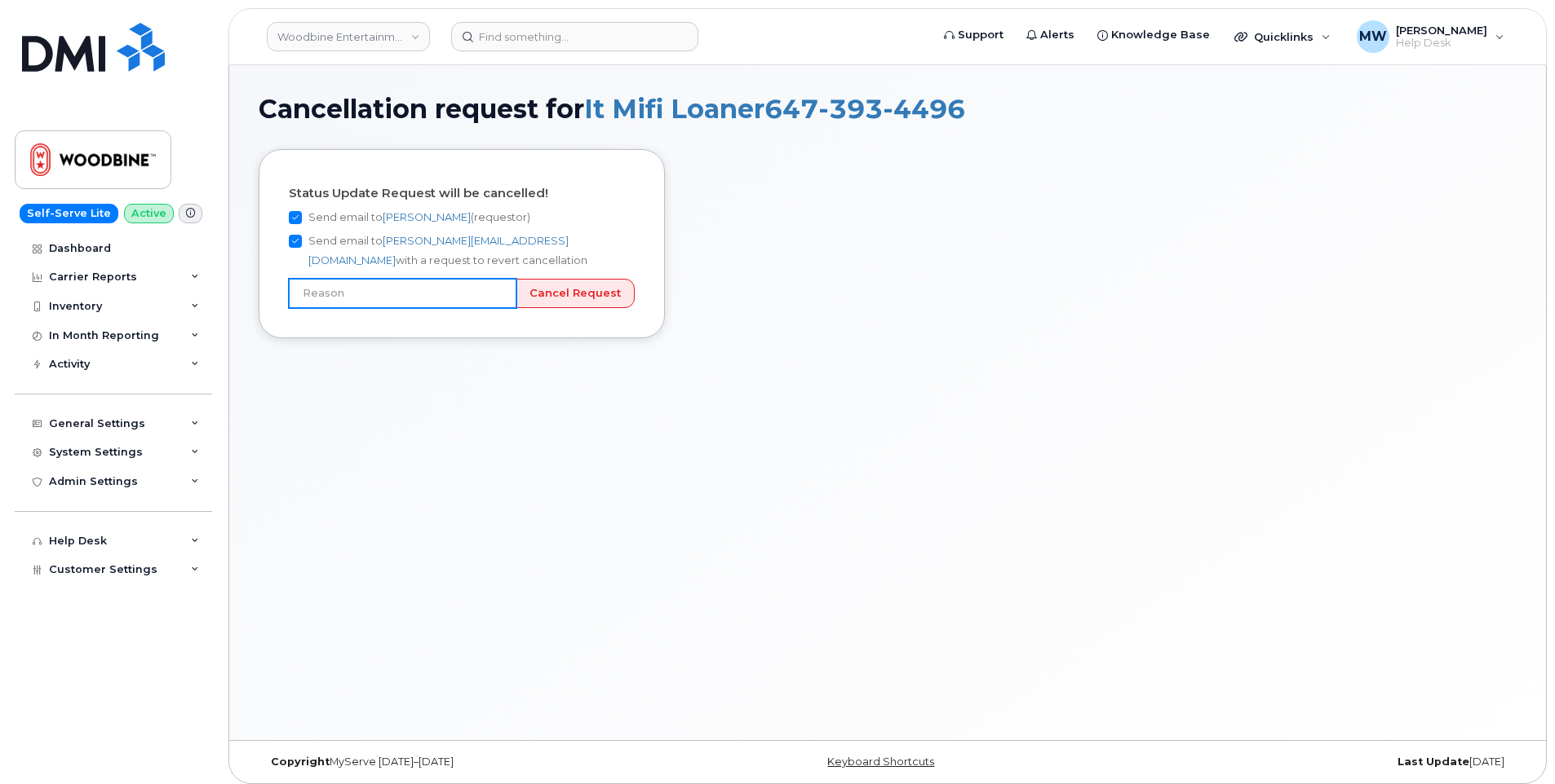
click at [482, 291] on input "text" at bounding box center [402, 293] width 227 height 30
type input "Incorrect number"
click at [606, 293] on input "Cancel Request" at bounding box center [575, 293] width 119 height 30
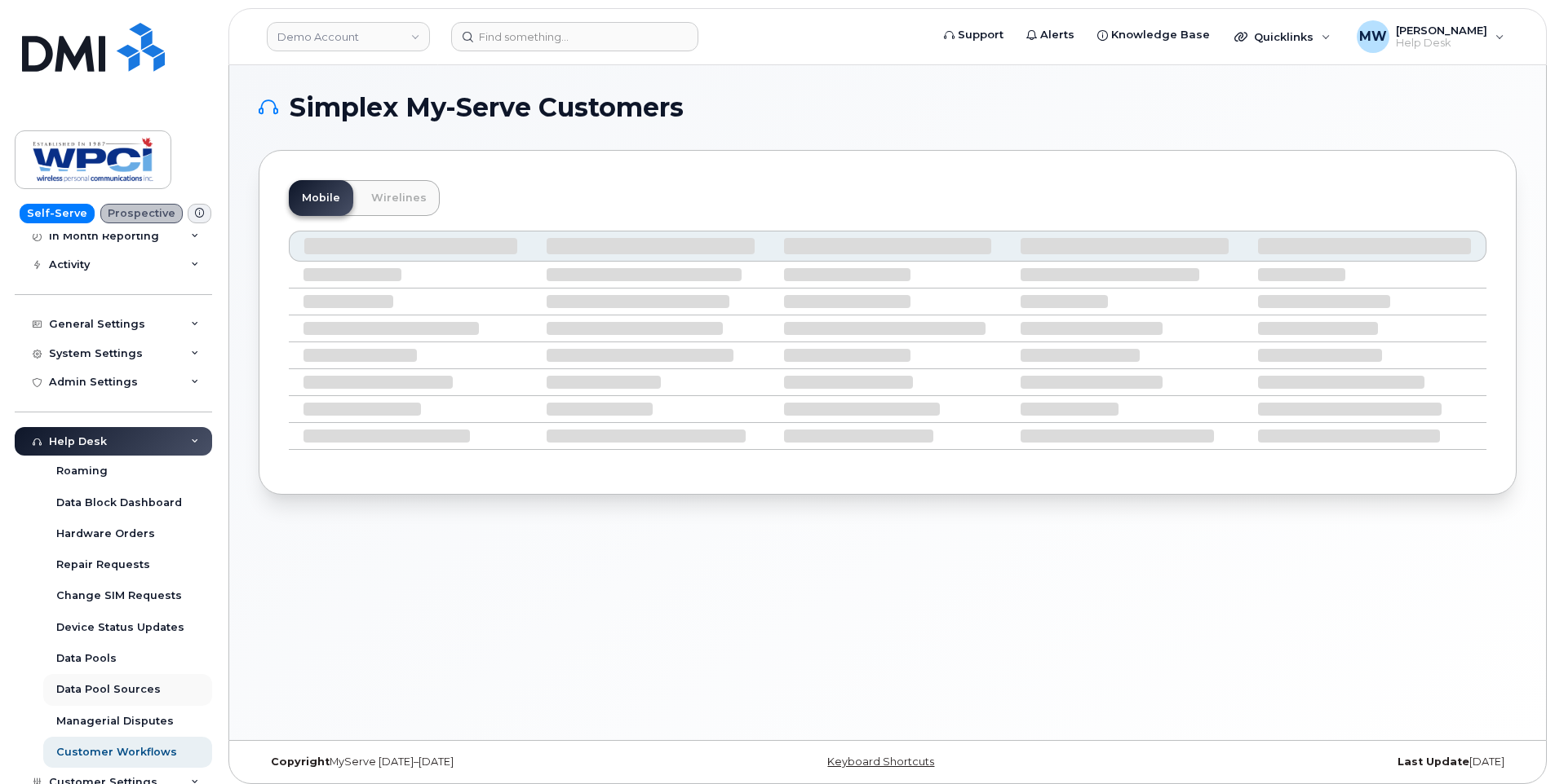
scroll to position [158, 0]
click at [123, 631] on div "Device Status Updates" at bounding box center [120, 627] width 128 height 15
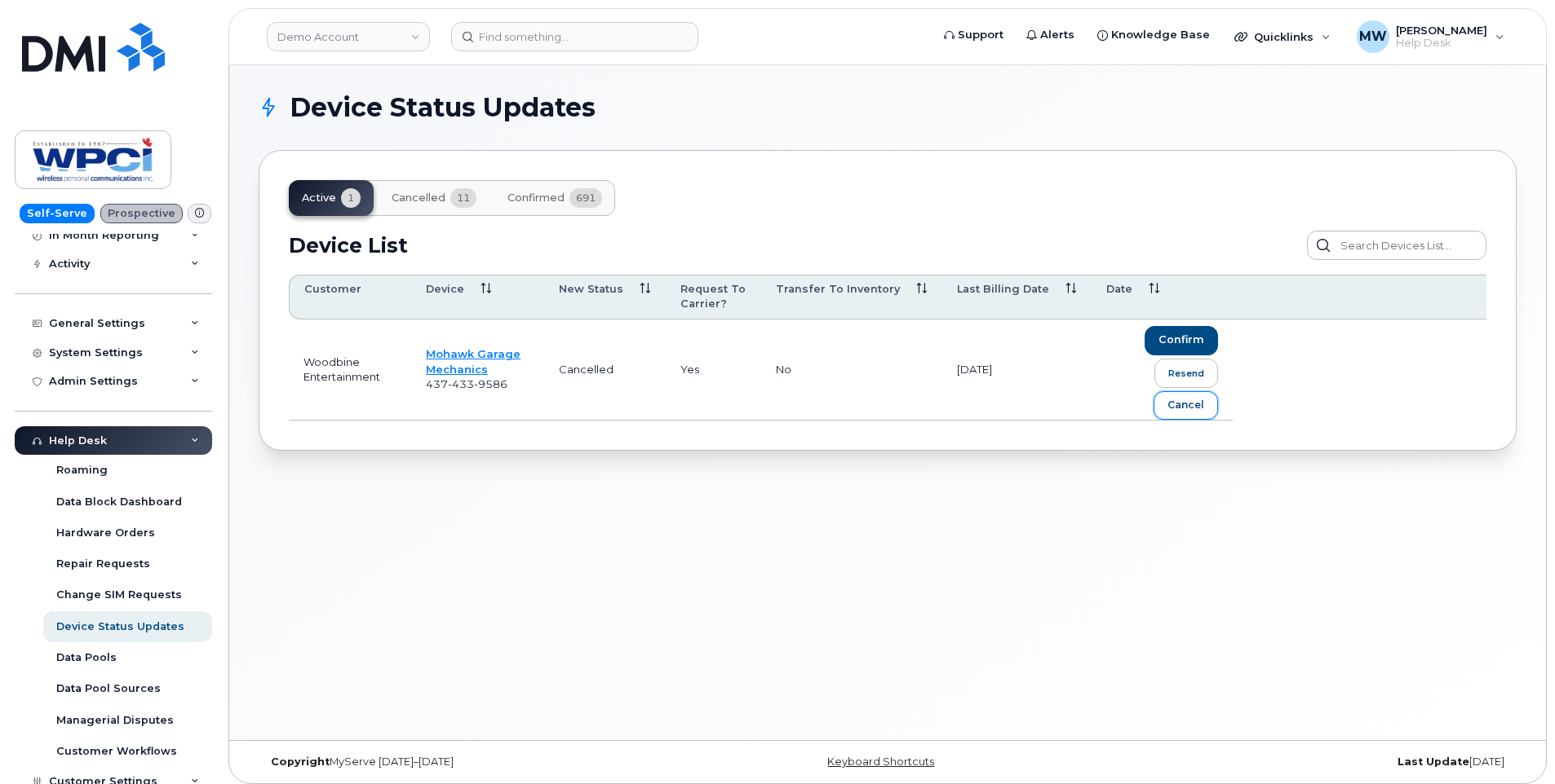
click at [1186, 406] on div "cancel" at bounding box center [1186, 405] width 37 height 15
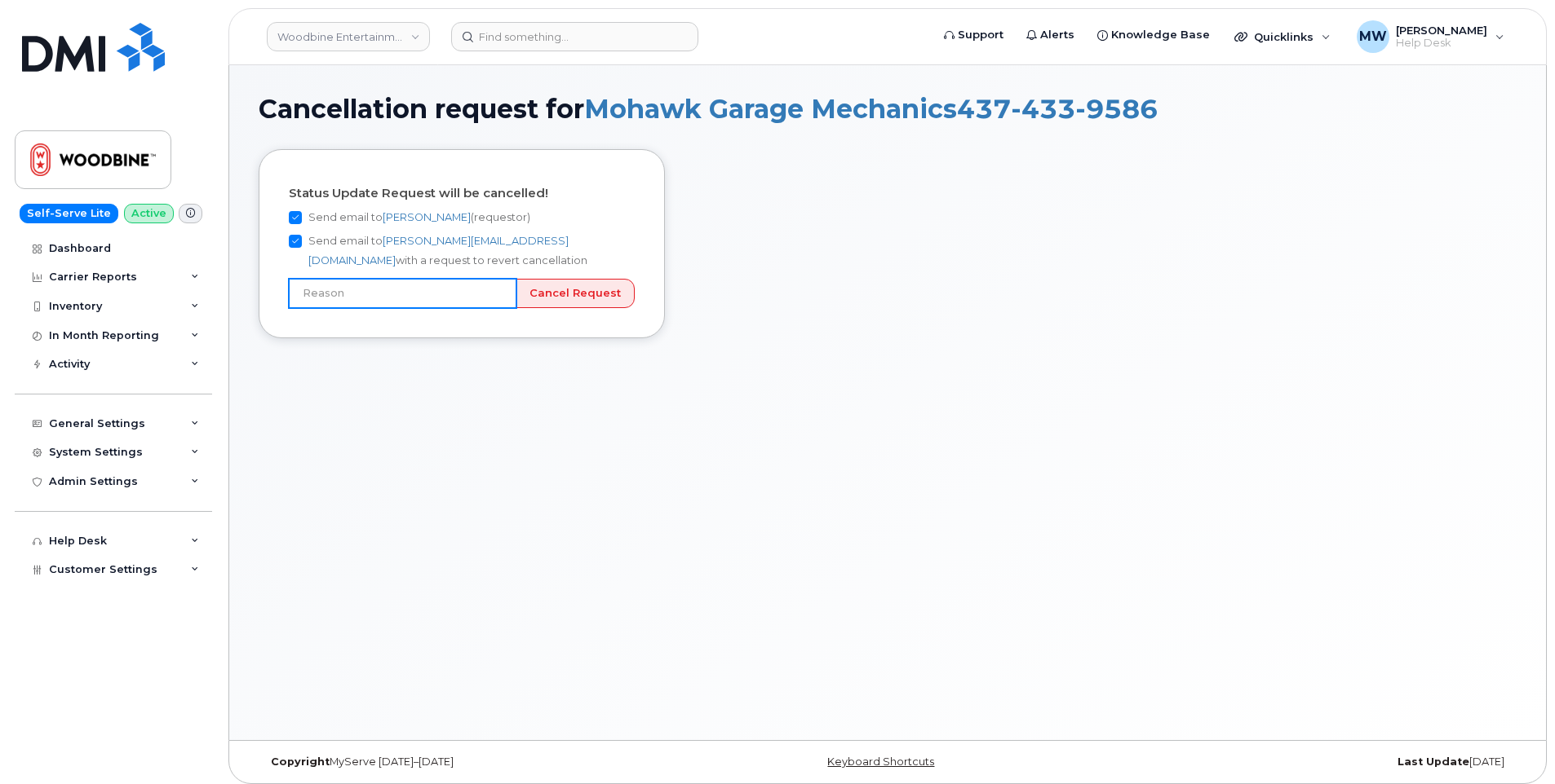
click at [402, 291] on input "text" at bounding box center [402, 293] width 227 height 30
type input "Incorrect number"
click at [597, 287] on input "Cancel Request" at bounding box center [575, 293] width 119 height 30
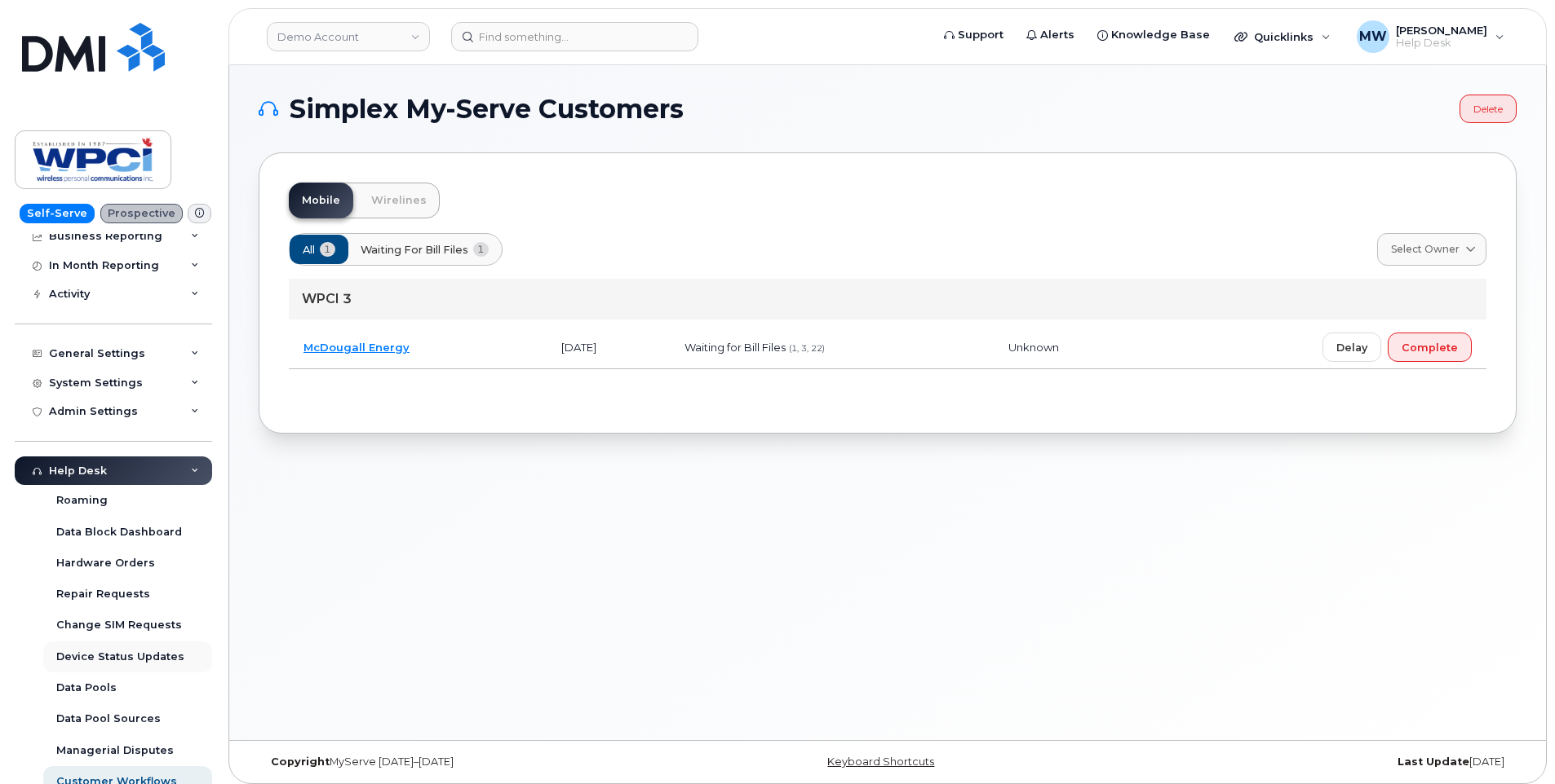
scroll to position [136, 0]
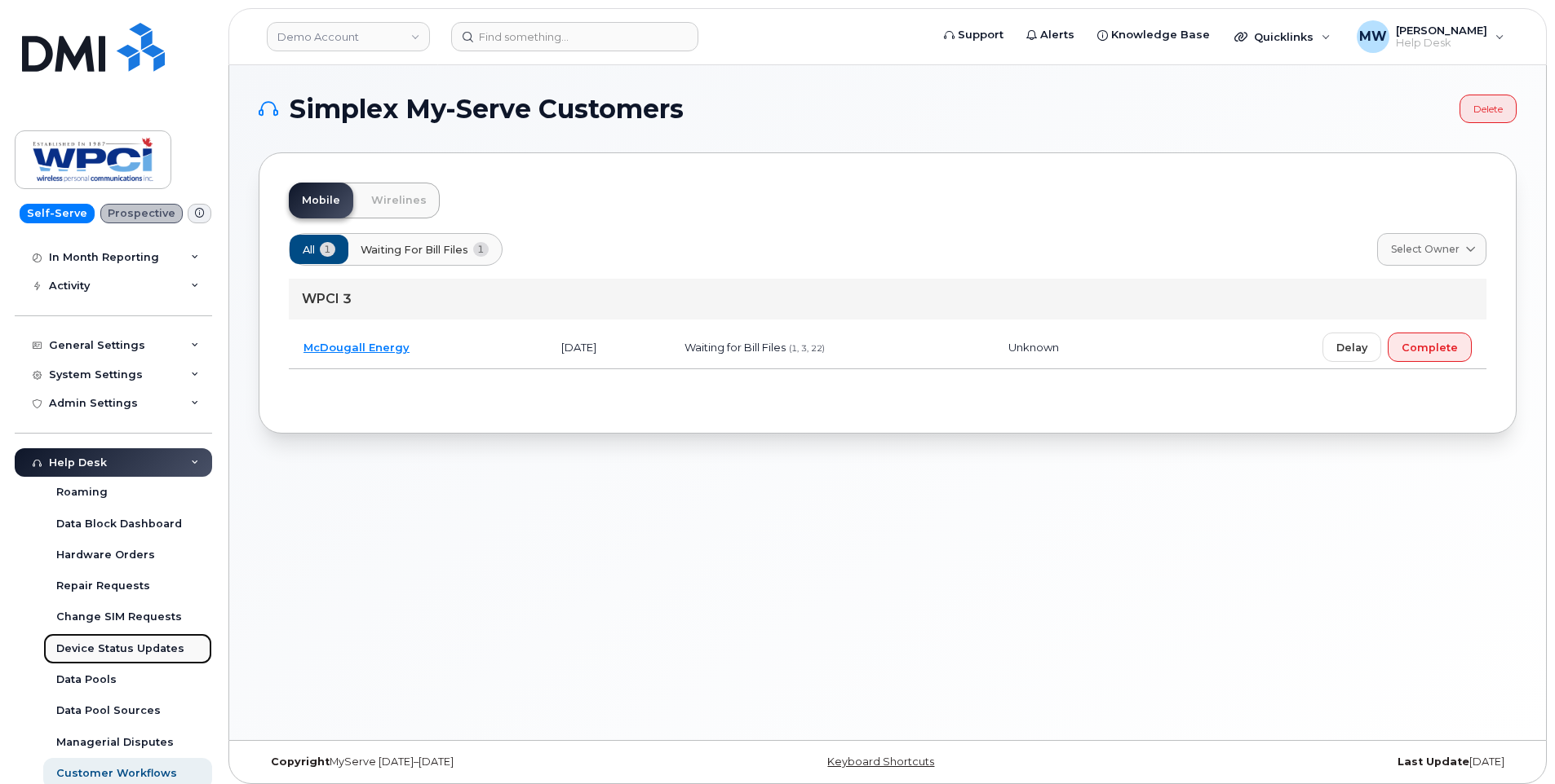
click at [136, 647] on div "Device Status Updates" at bounding box center [120, 648] width 128 height 15
